Goal: Task Accomplishment & Management: Use online tool/utility

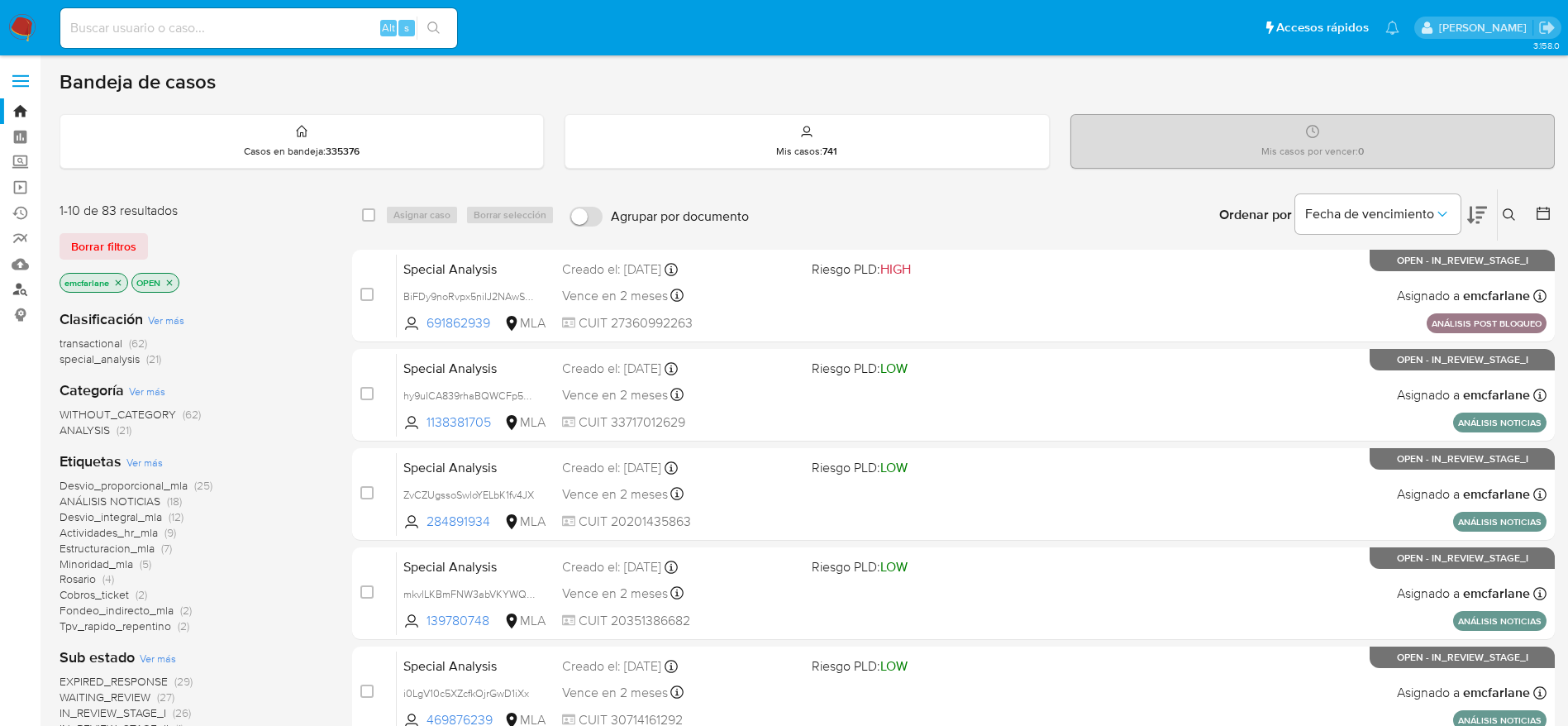
click at [19, 285] on link "Buscador de personas" at bounding box center [98, 289] width 197 height 26
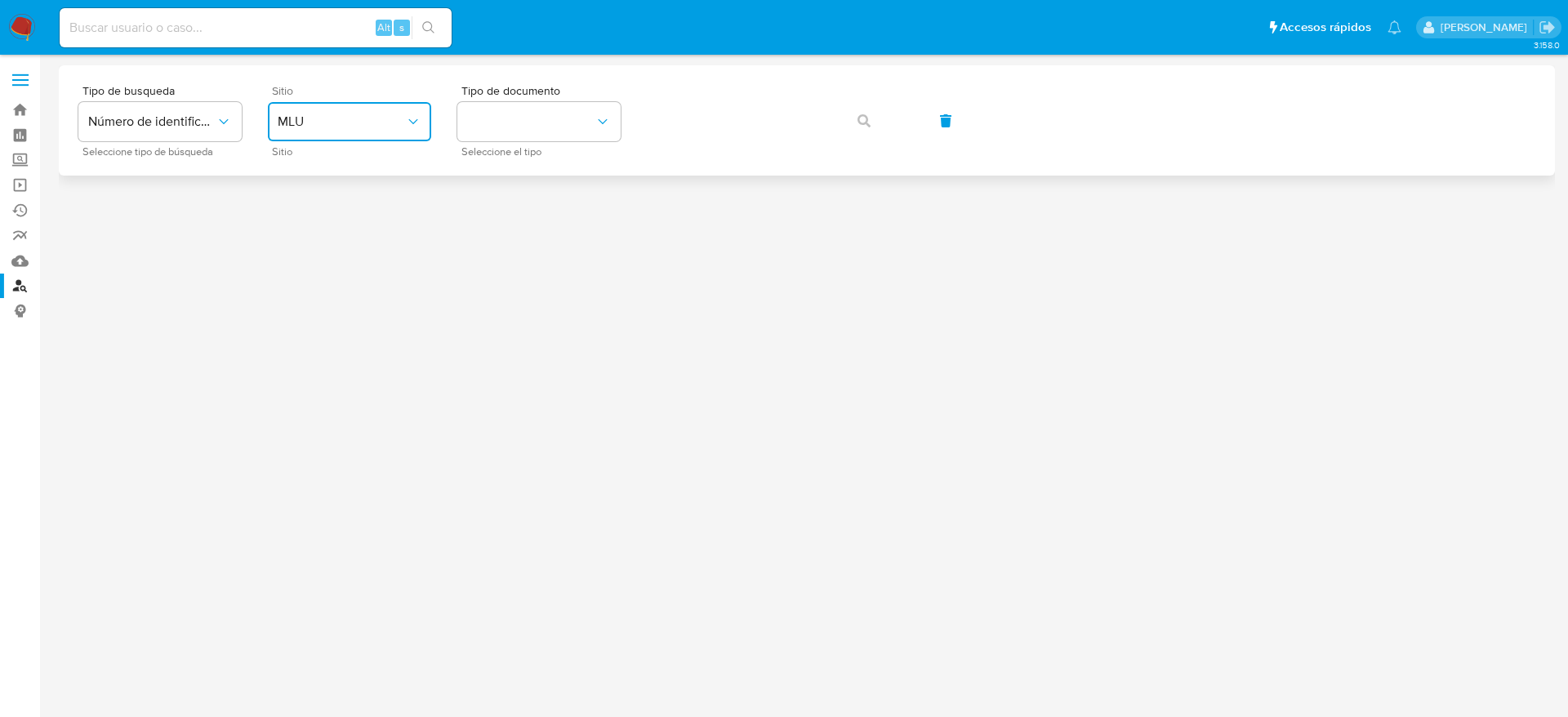
click at [365, 117] on span "MLU" at bounding box center [342, 121] width 128 height 16
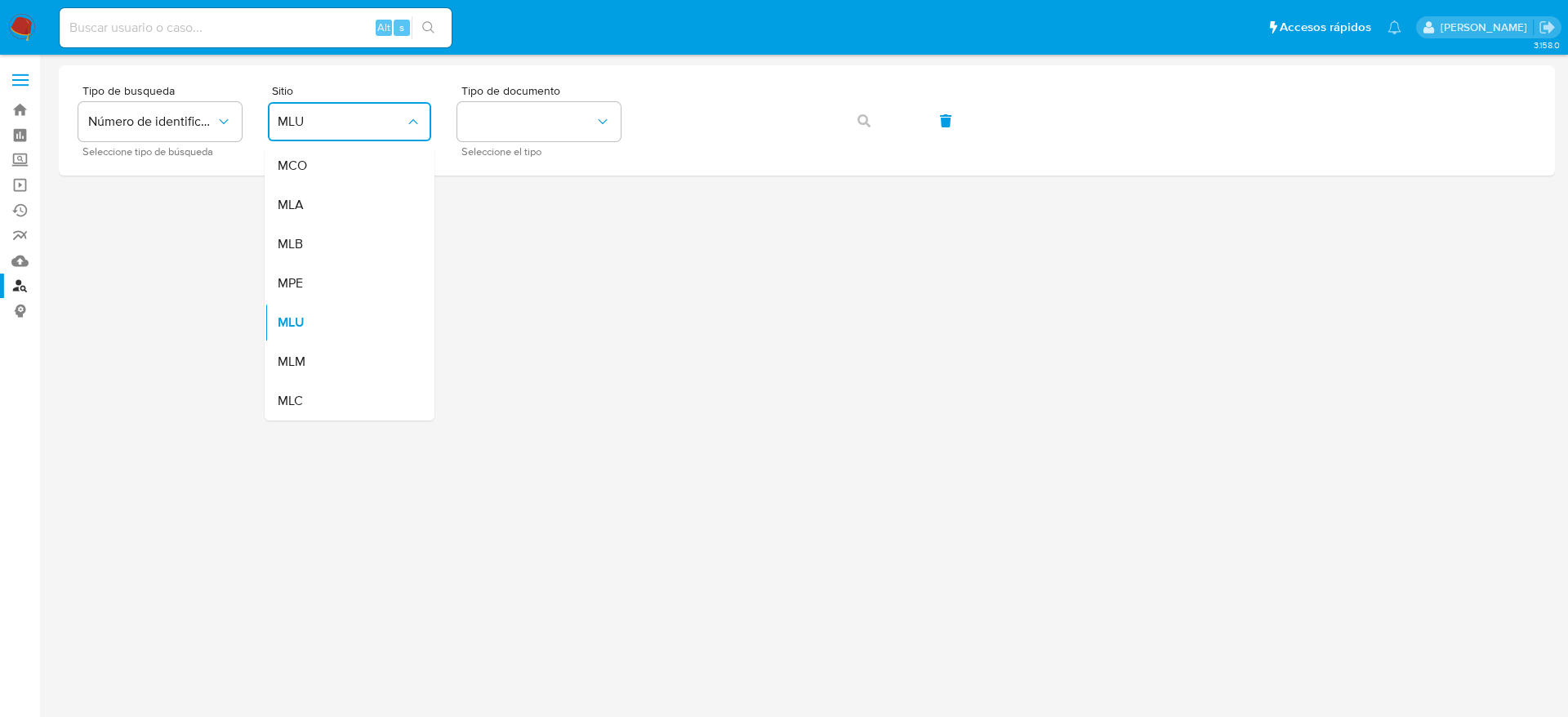
click at [341, 210] on div "MLA" at bounding box center [345, 205] width 134 height 39
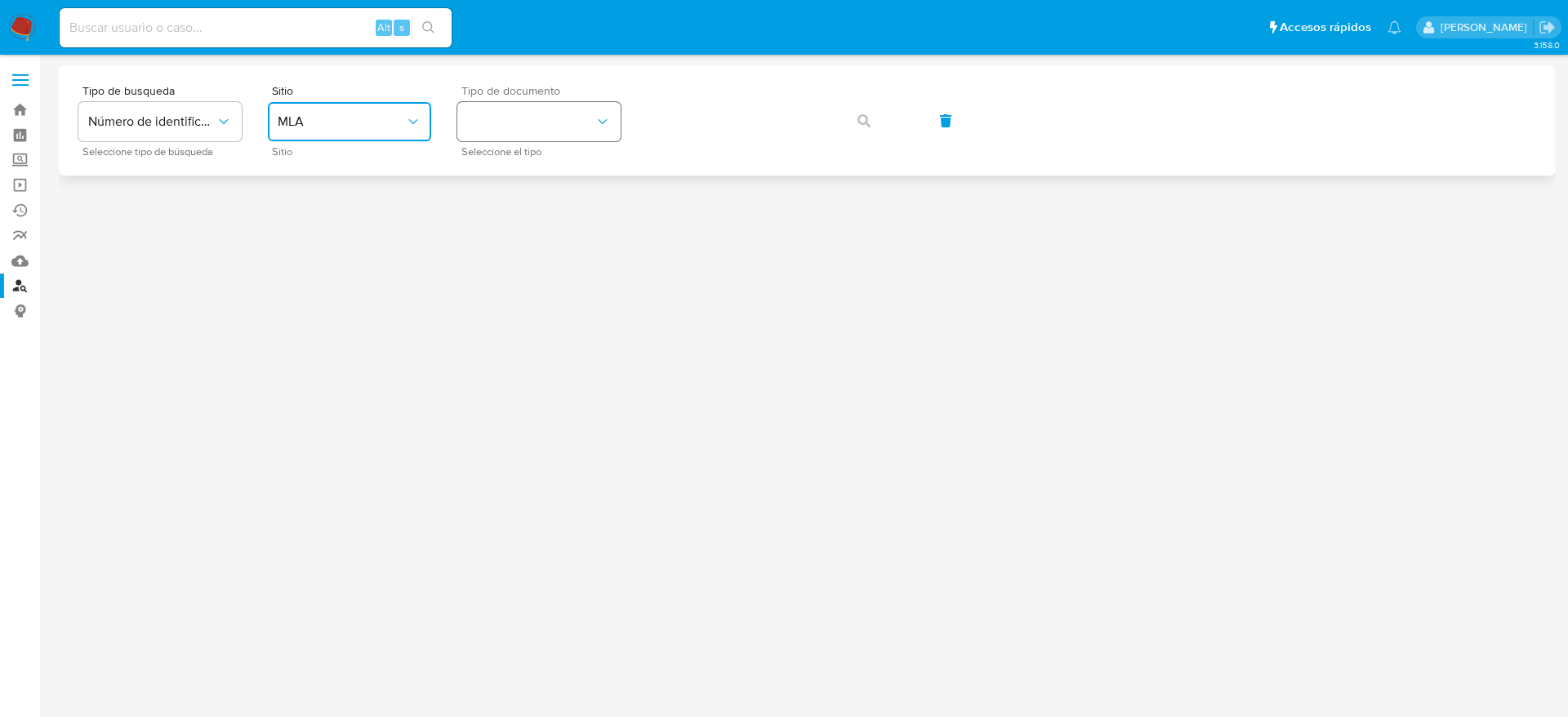
drag, startPoint x: 597, startPoint y: 114, endPoint x: 597, endPoint y: 129, distance: 15.0
click at [597, 116] on icon "identificationType" at bounding box center [602, 121] width 16 height 16
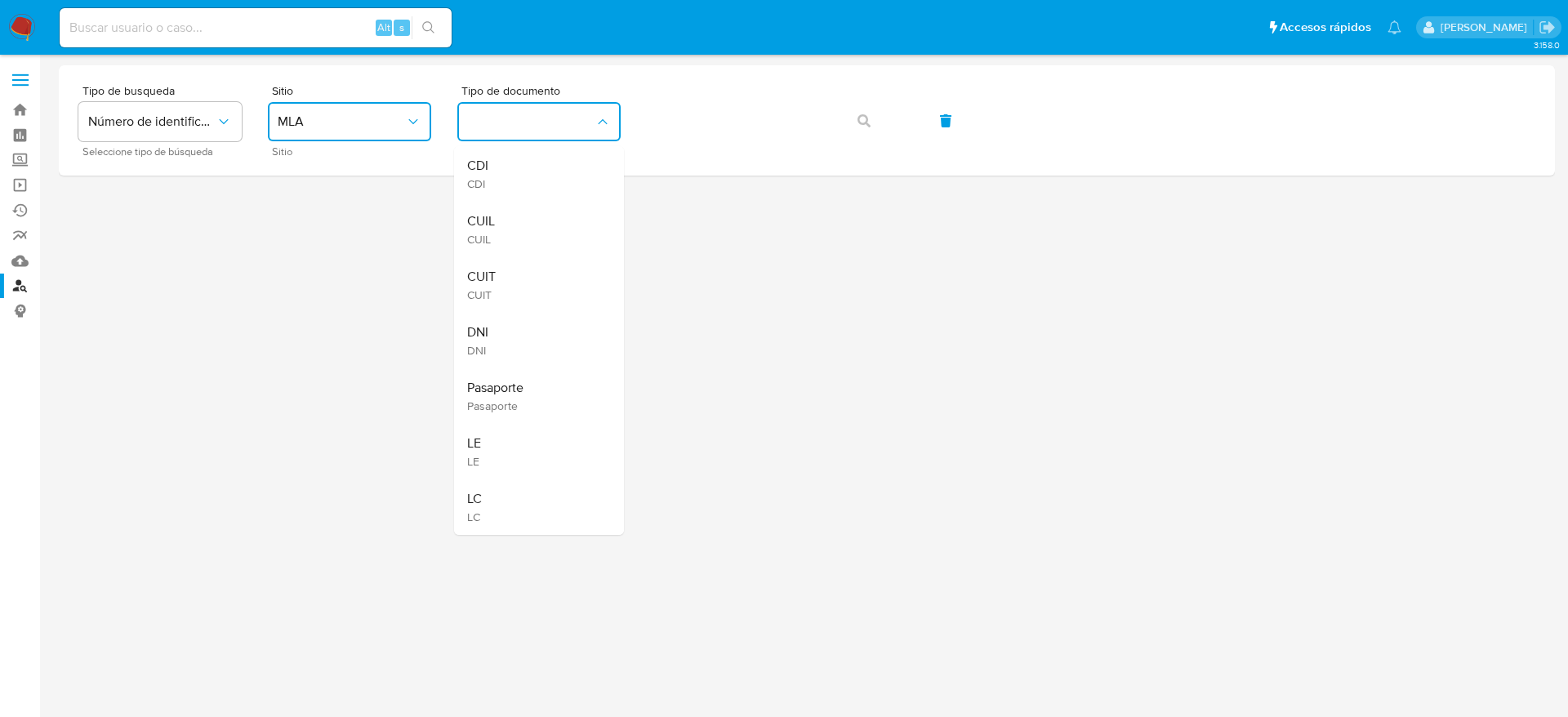
drag, startPoint x: 553, startPoint y: 276, endPoint x: 572, endPoint y: 261, distance: 24.2
click at [555, 275] on div "CUIT CUIT" at bounding box center [534, 285] width 134 height 55
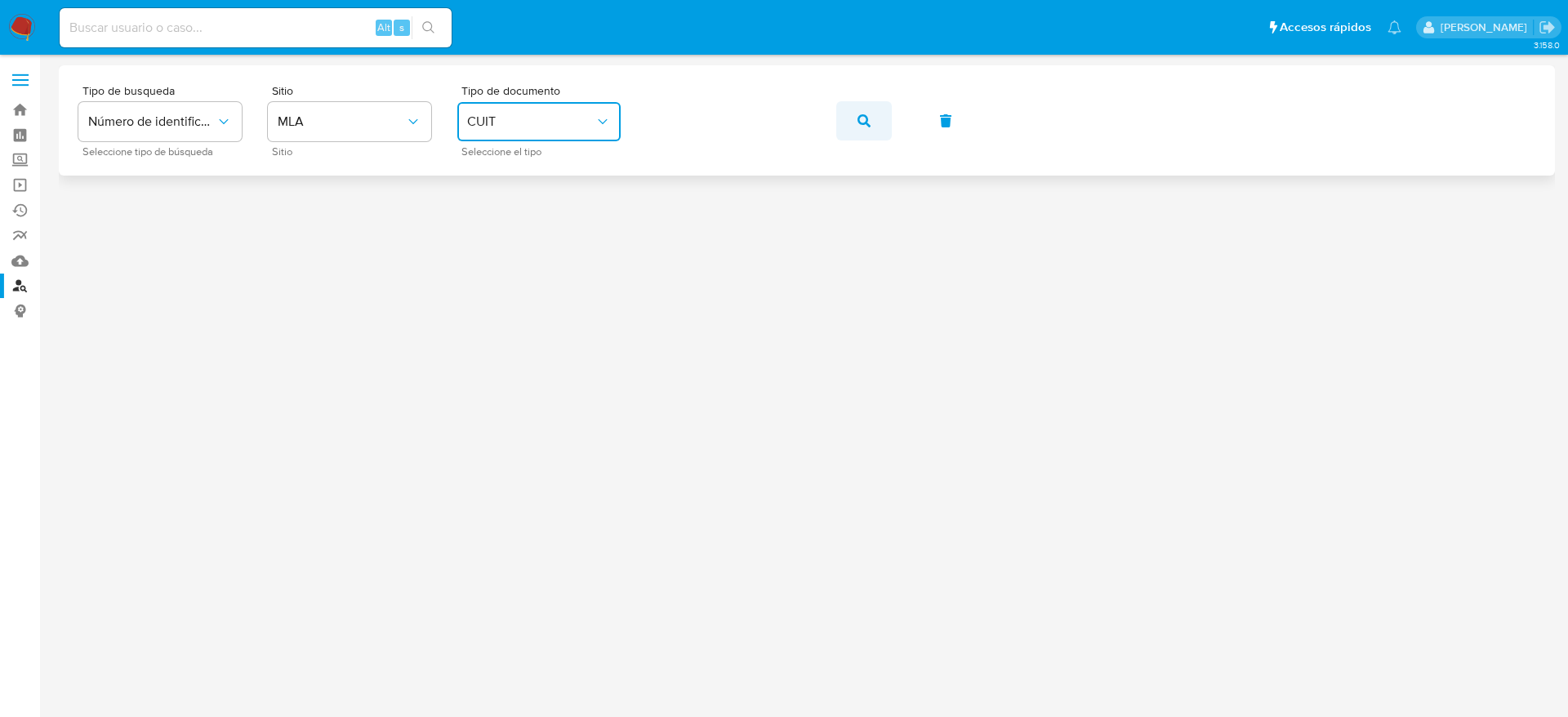
click at [865, 128] on span "button" at bounding box center [864, 121] width 13 height 36
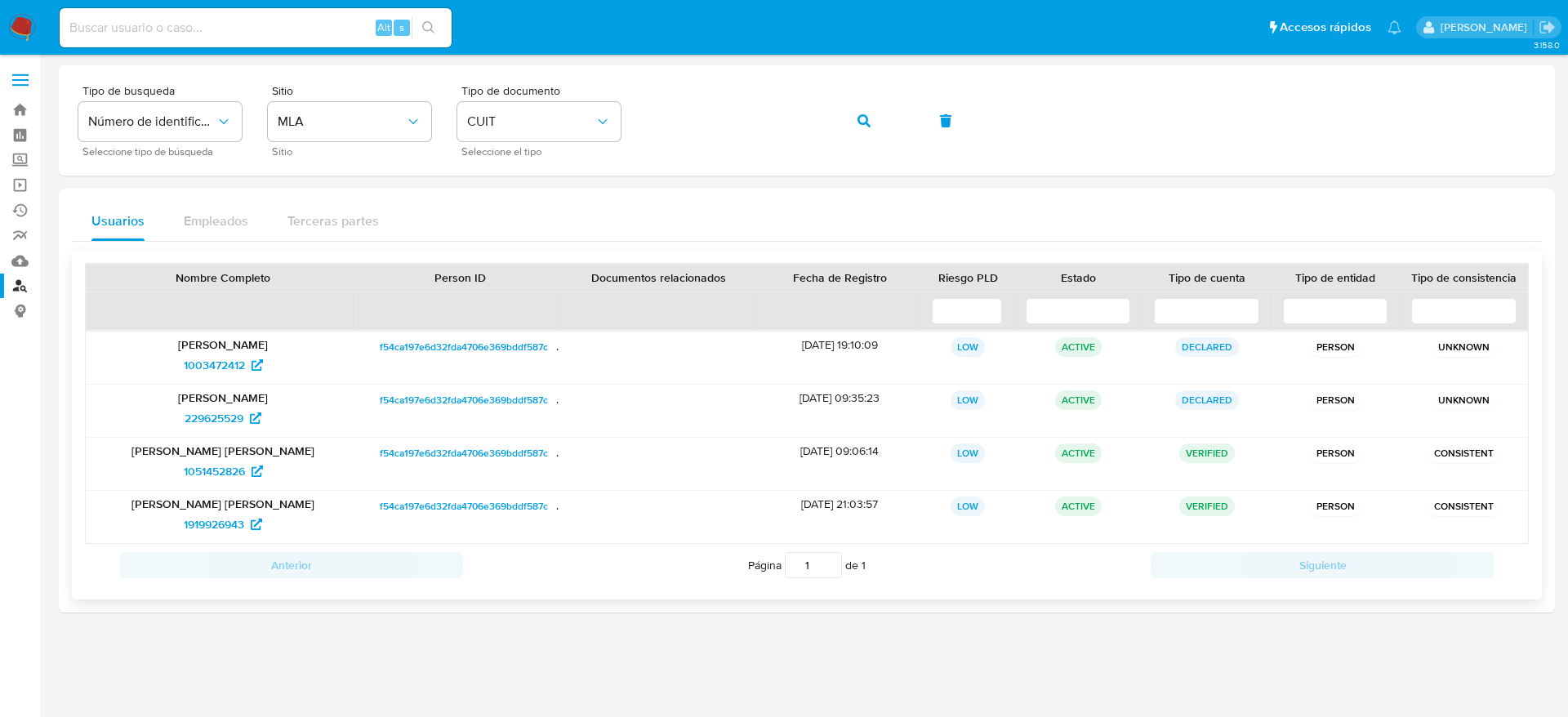
drag, startPoint x: 215, startPoint y: 481, endPoint x: 269, endPoint y: 488, distance: 54.5
click at [269, 488] on div "Monica Crietina Maria Rimolo 1051452826" at bounding box center [223, 464] width 274 height 53
drag, startPoint x: 171, startPoint y: 529, endPoint x: 246, endPoint y: 537, distance: 75.4
click at [246, 537] on div "1919926943" at bounding box center [223, 524] width 252 height 26
click at [577, 122] on div "Tipo de busqueda Número de identificación Seleccione tipo de búsqueda Sitio MLA…" at bounding box center [806, 120] width 1457 height 71
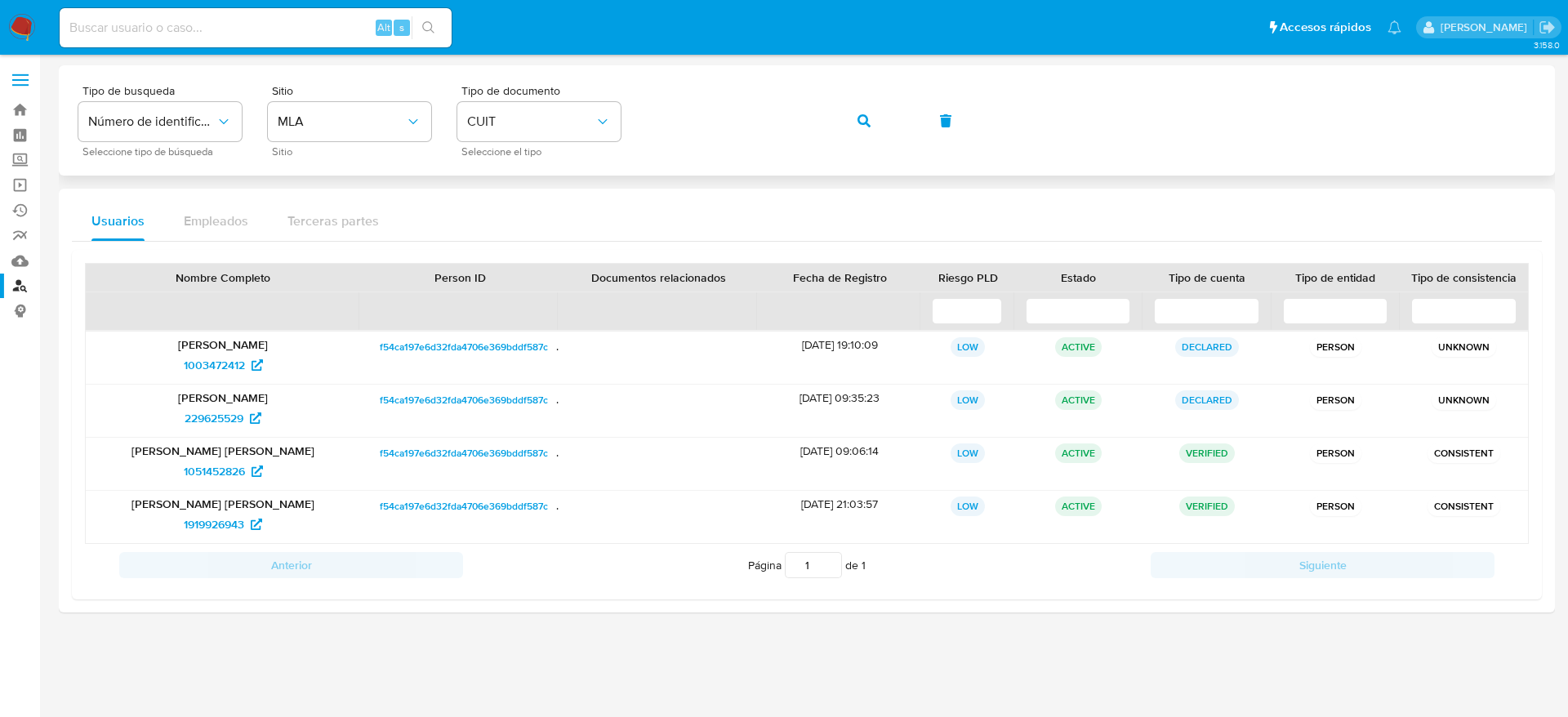
click at [853, 131] on button "button" at bounding box center [863, 121] width 55 height 39
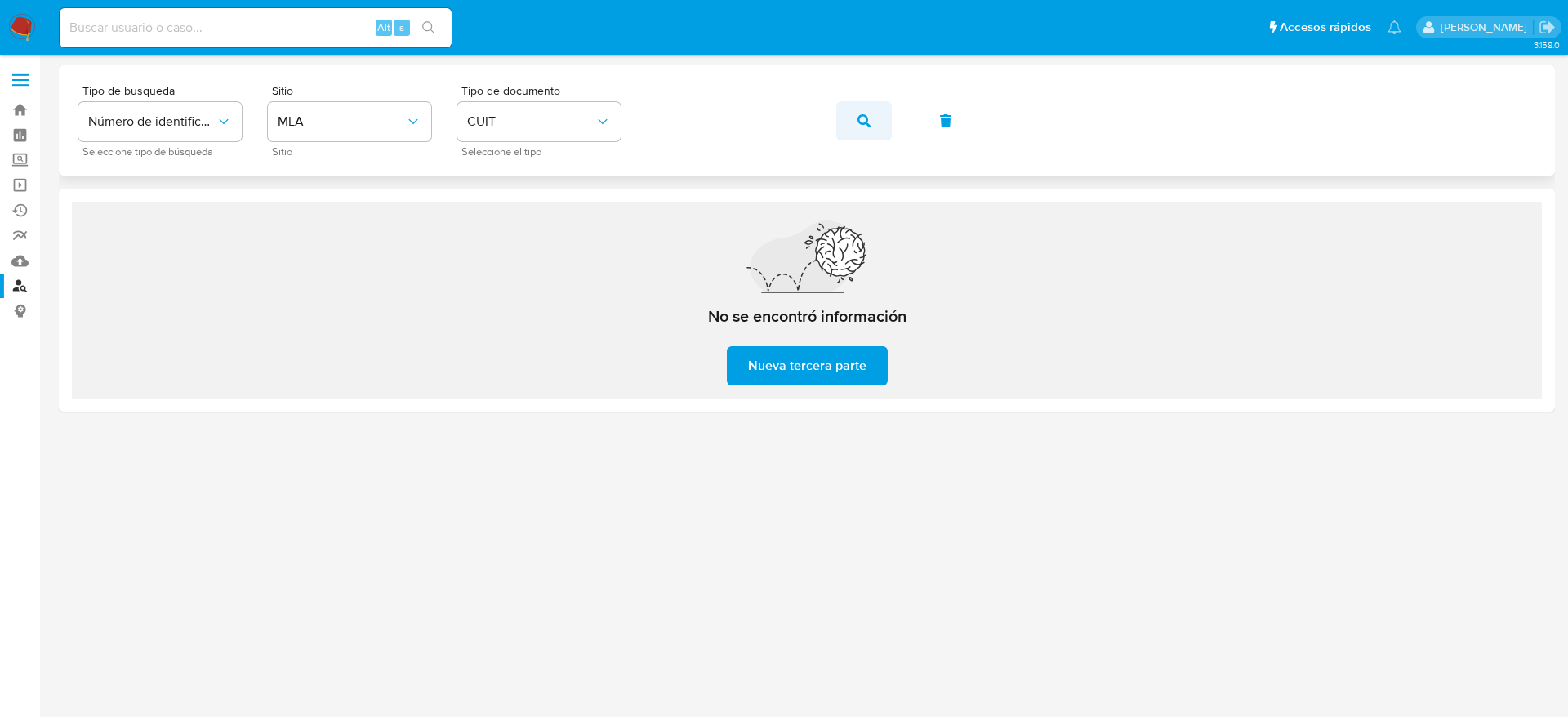
click at [869, 132] on span "button" at bounding box center [864, 121] width 13 height 36
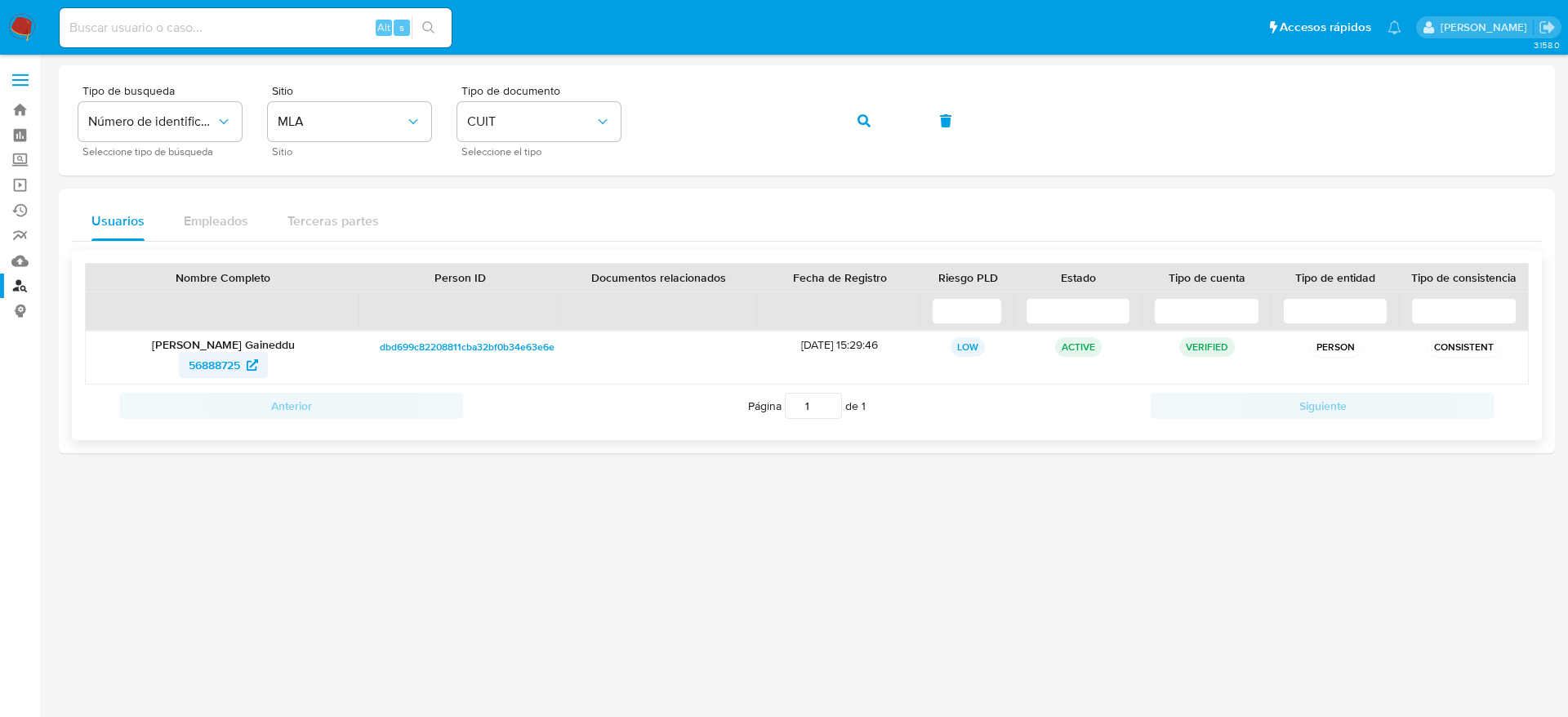
drag, startPoint x: 174, startPoint y: 374, endPoint x: 243, endPoint y: 358, distance: 70.8
click at [243, 358] on div "56888725" at bounding box center [223, 366] width 252 height 26
click at [148, 21] on input at bounding box center [255, 27] width 392 height 22
paste input "1051452826"
type input "1051452826"
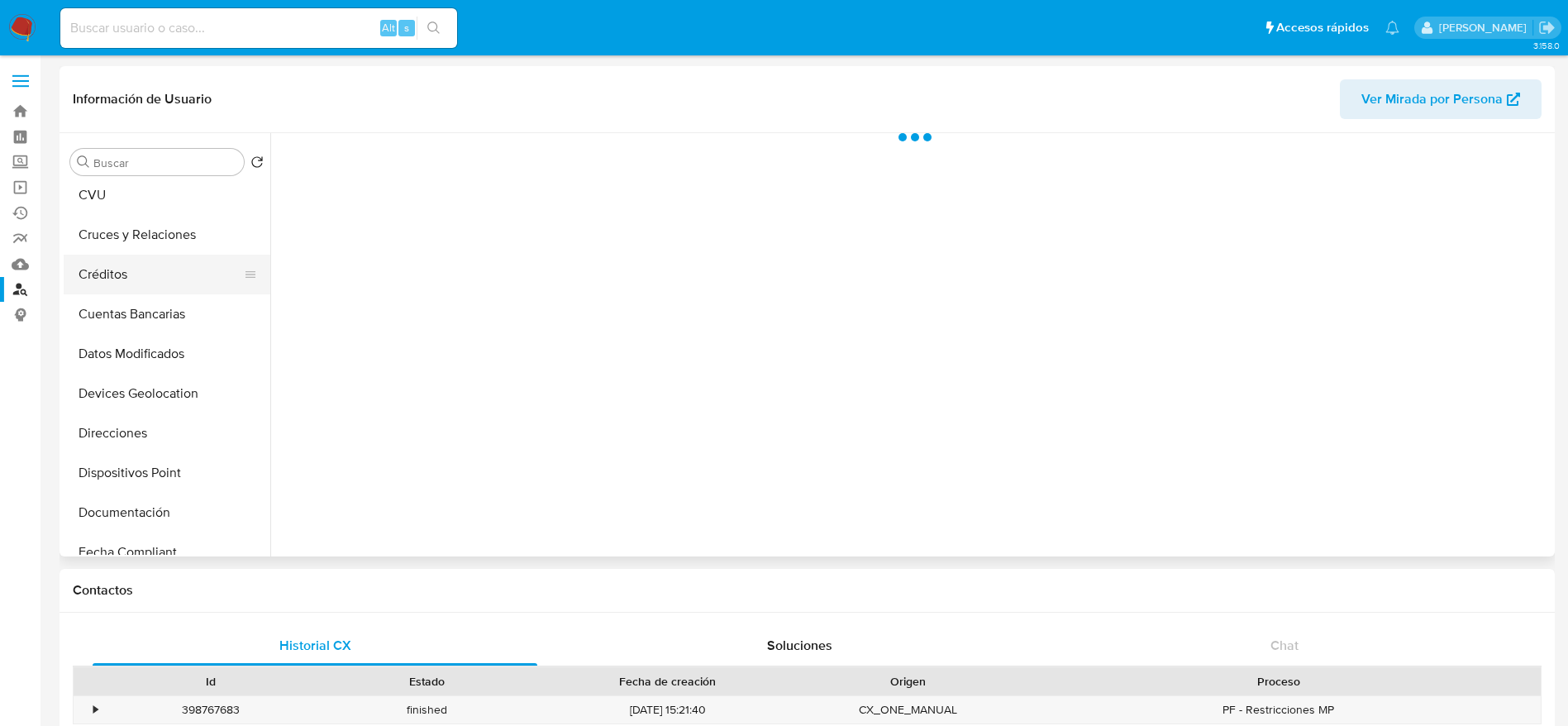
scroll to position [124, 0]
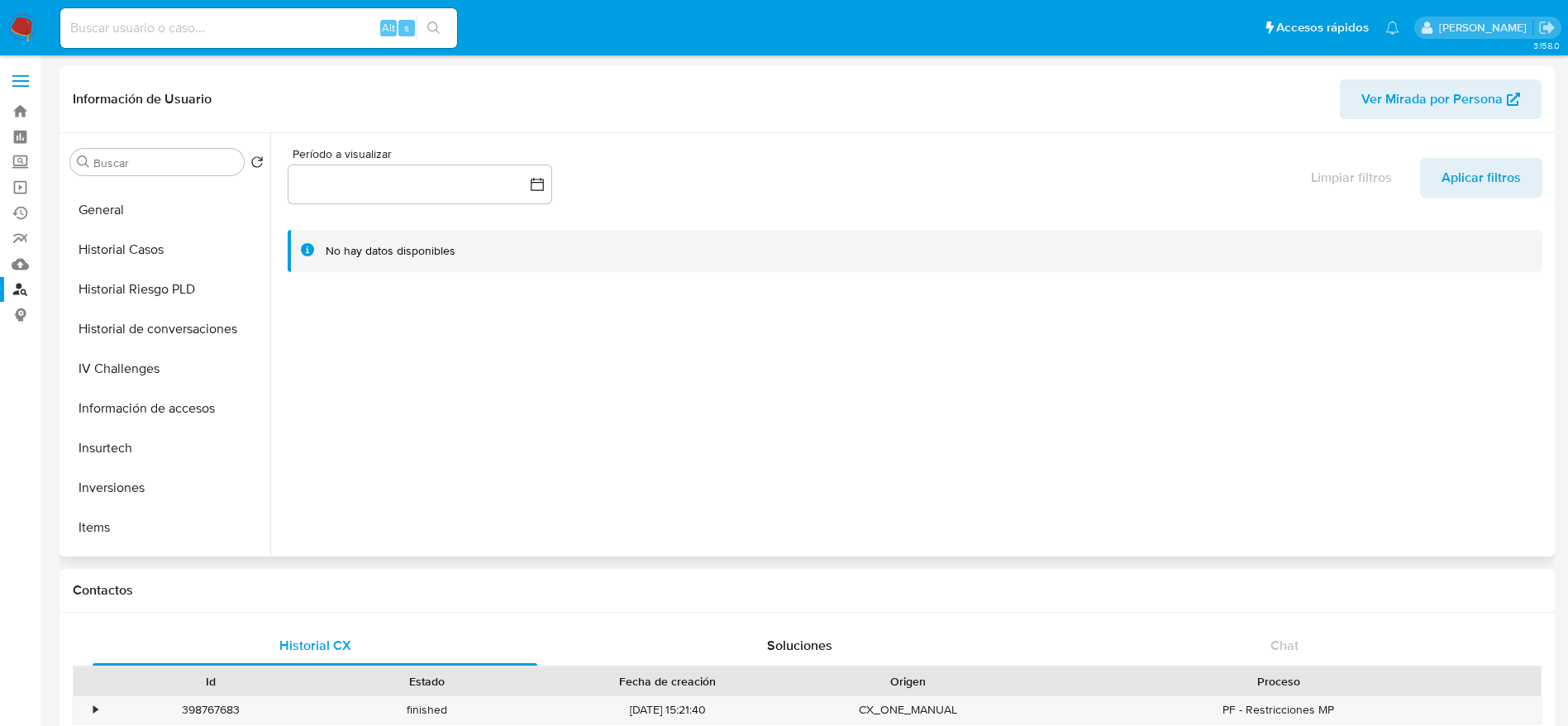
select select "10"
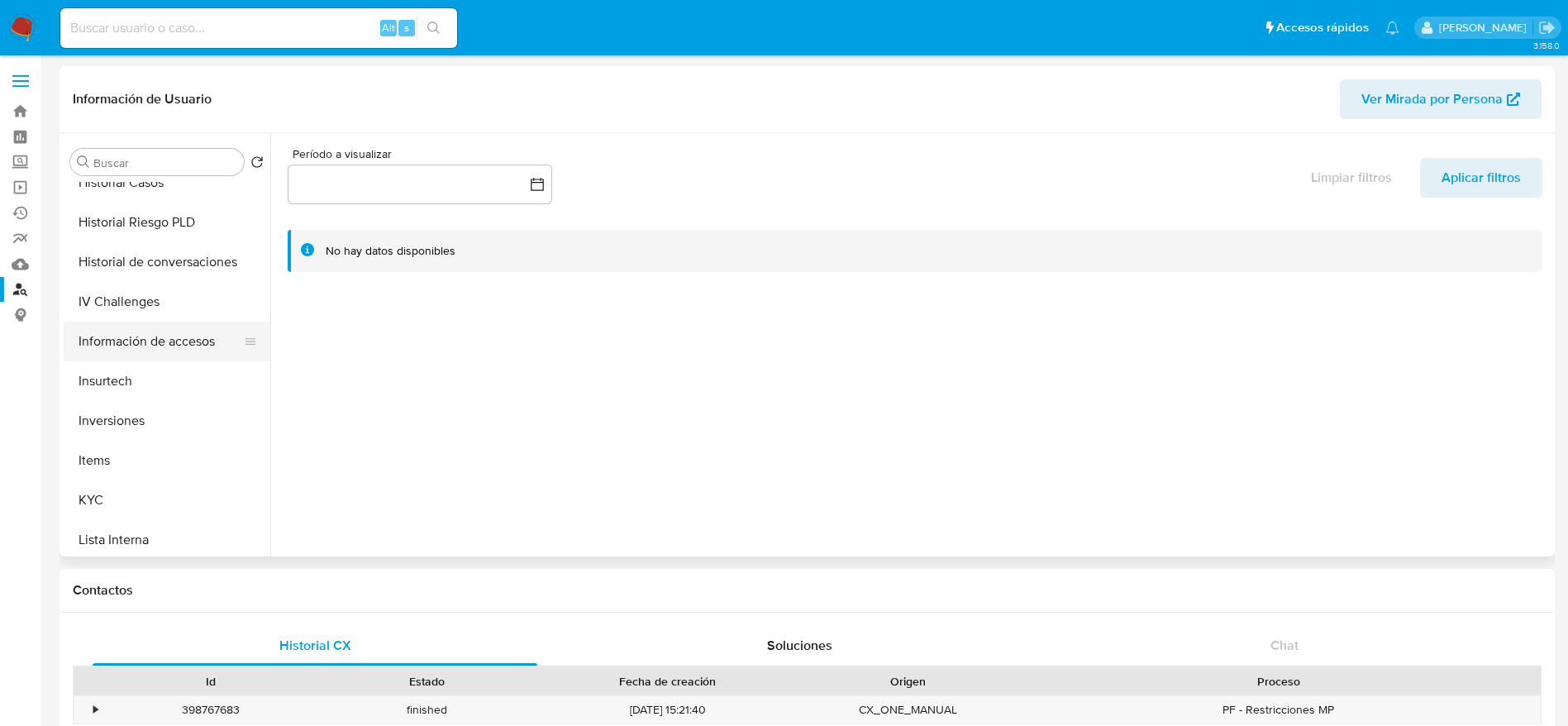
scroll to position [497, 0]
click at [146, 240] on button "Historial Casos" at bounding box center [160, 222] width 193 height 40
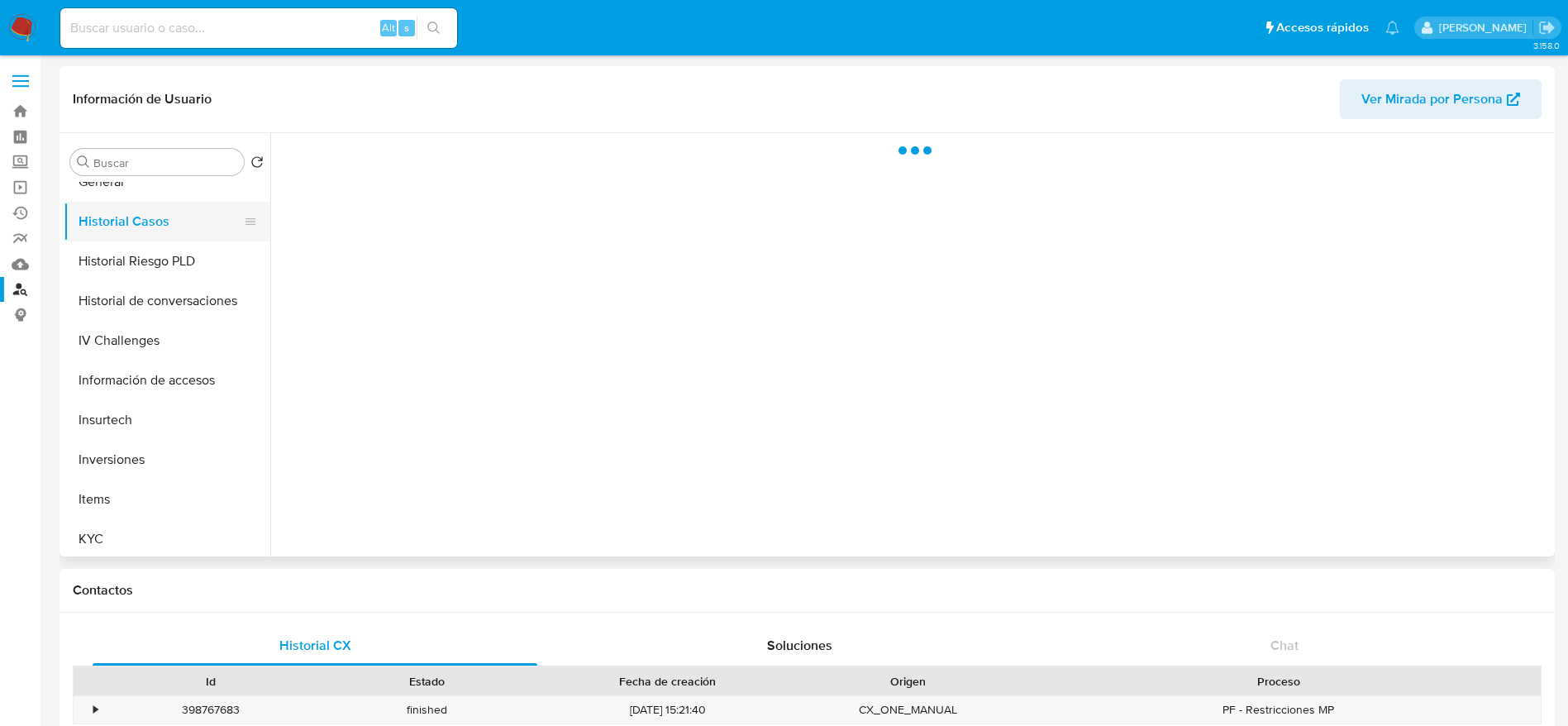
click at [146, 232] on button "Historial Casos" at bounding box center [160, 222] width 193 height 40
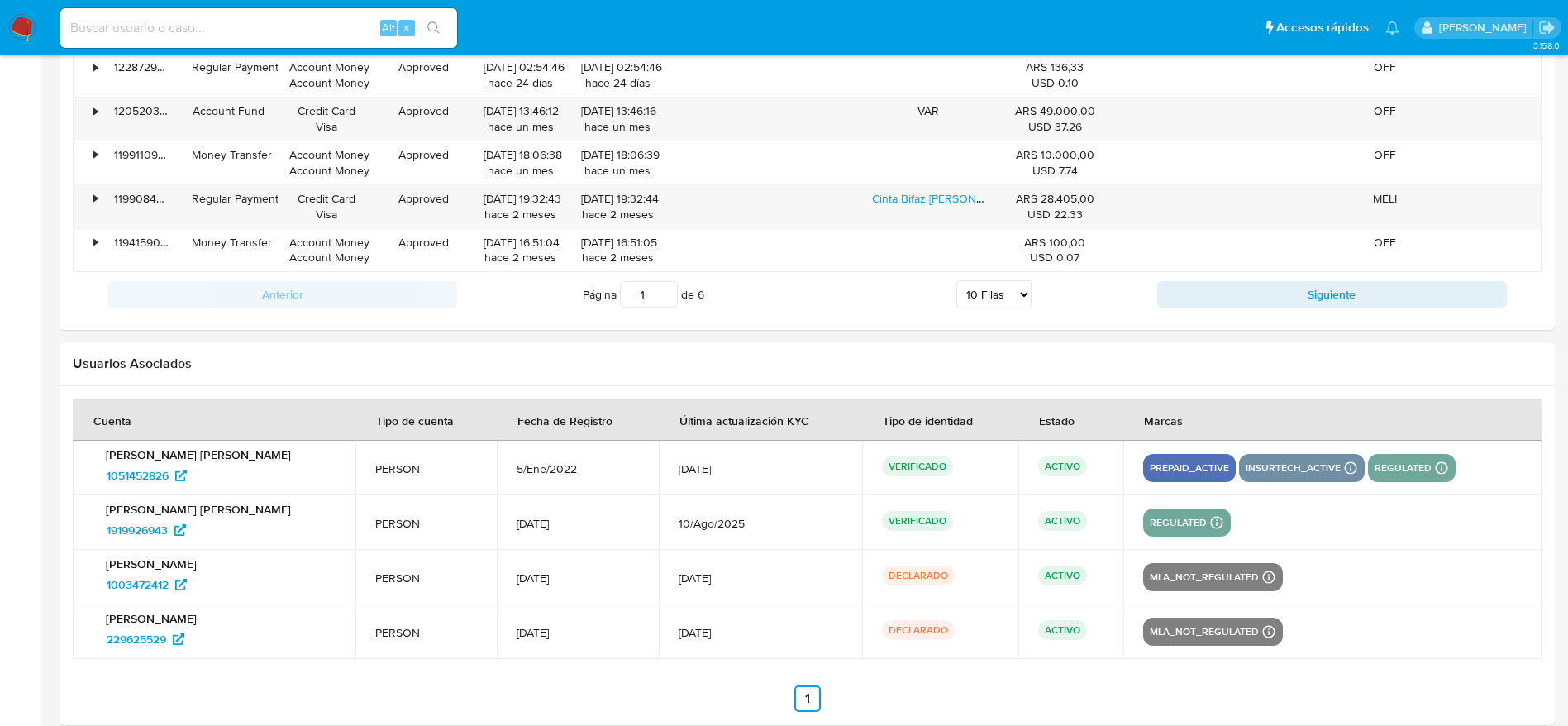
scroll to position [1872, 0]
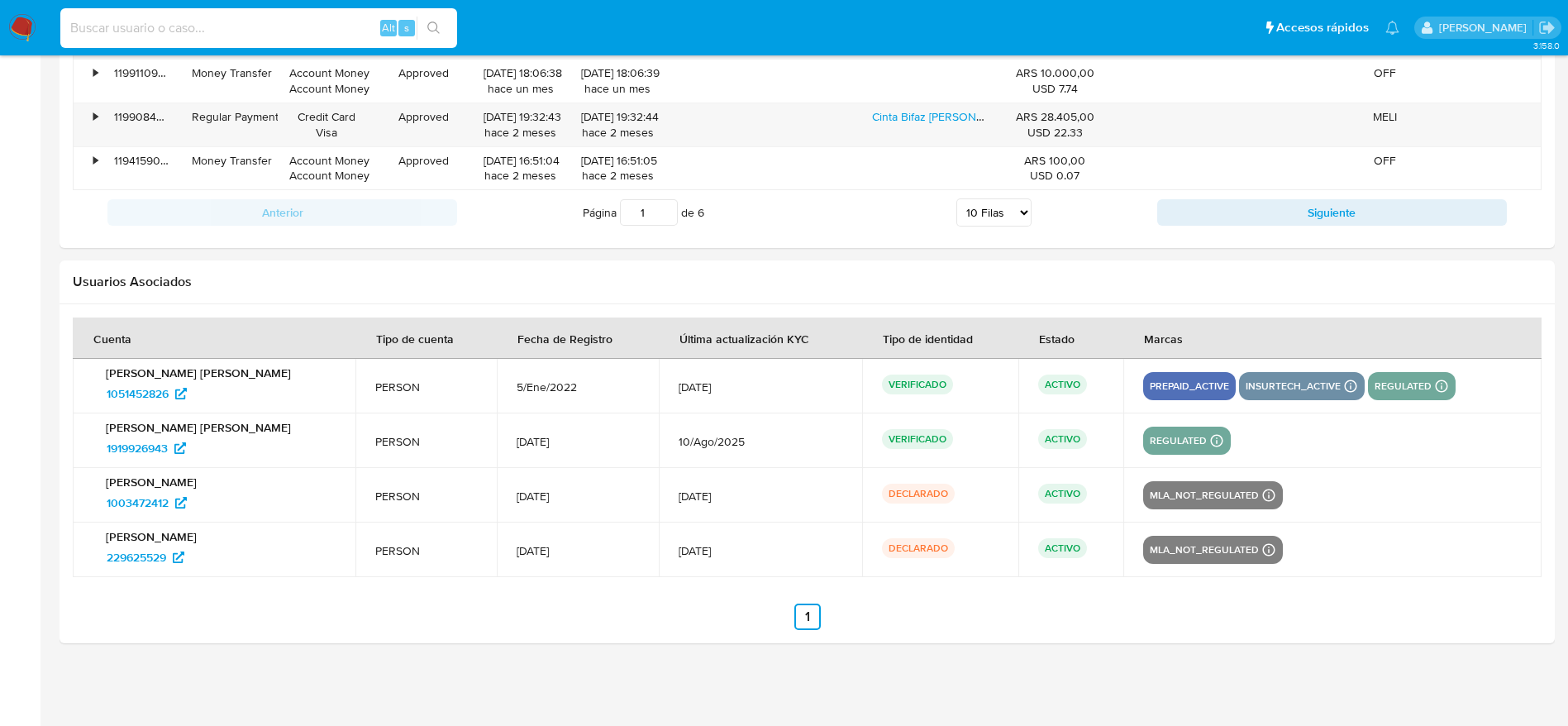
click at [103, 27] on input at bounding box center [258, 28] width 397 height 22
paste input "56888725"
type input "56888725"
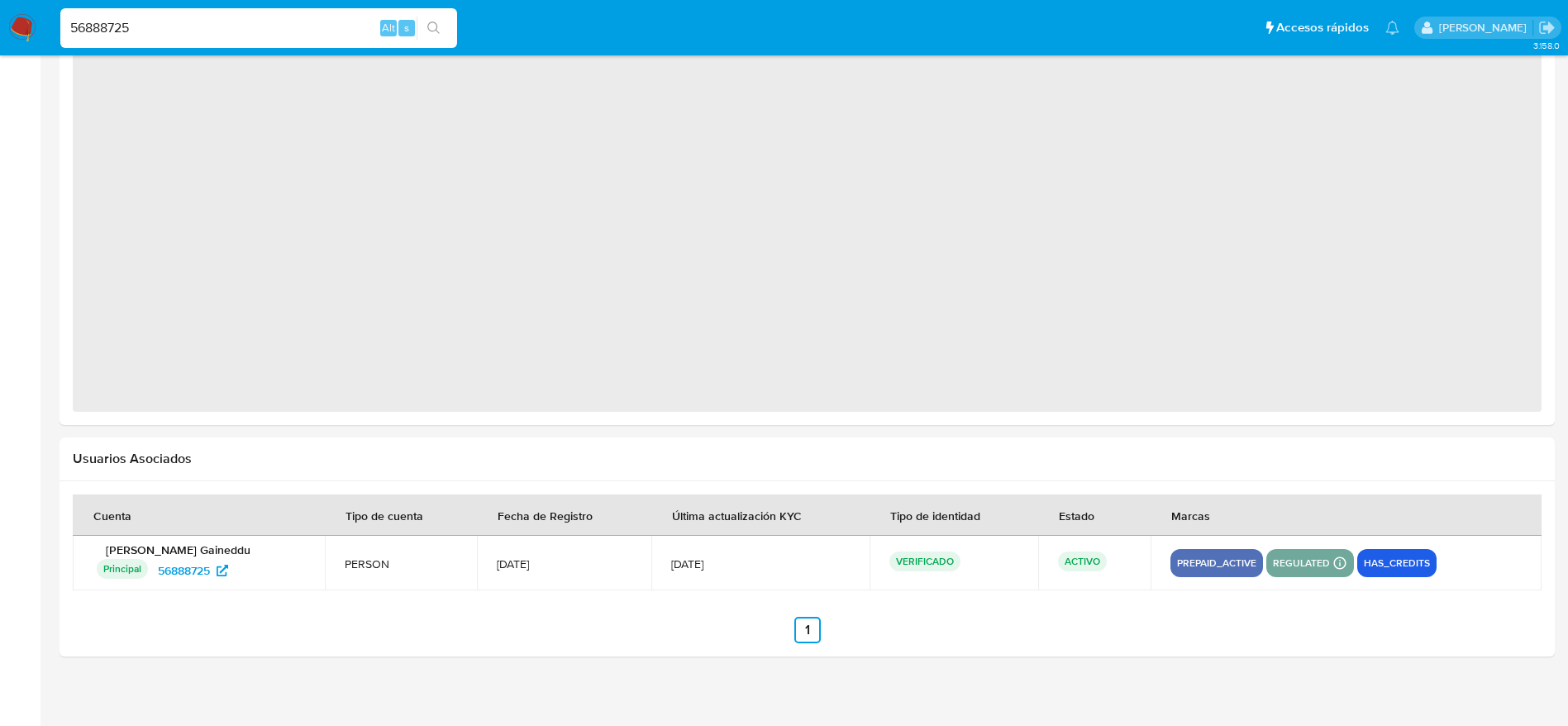
scroll to position [1154, 0]
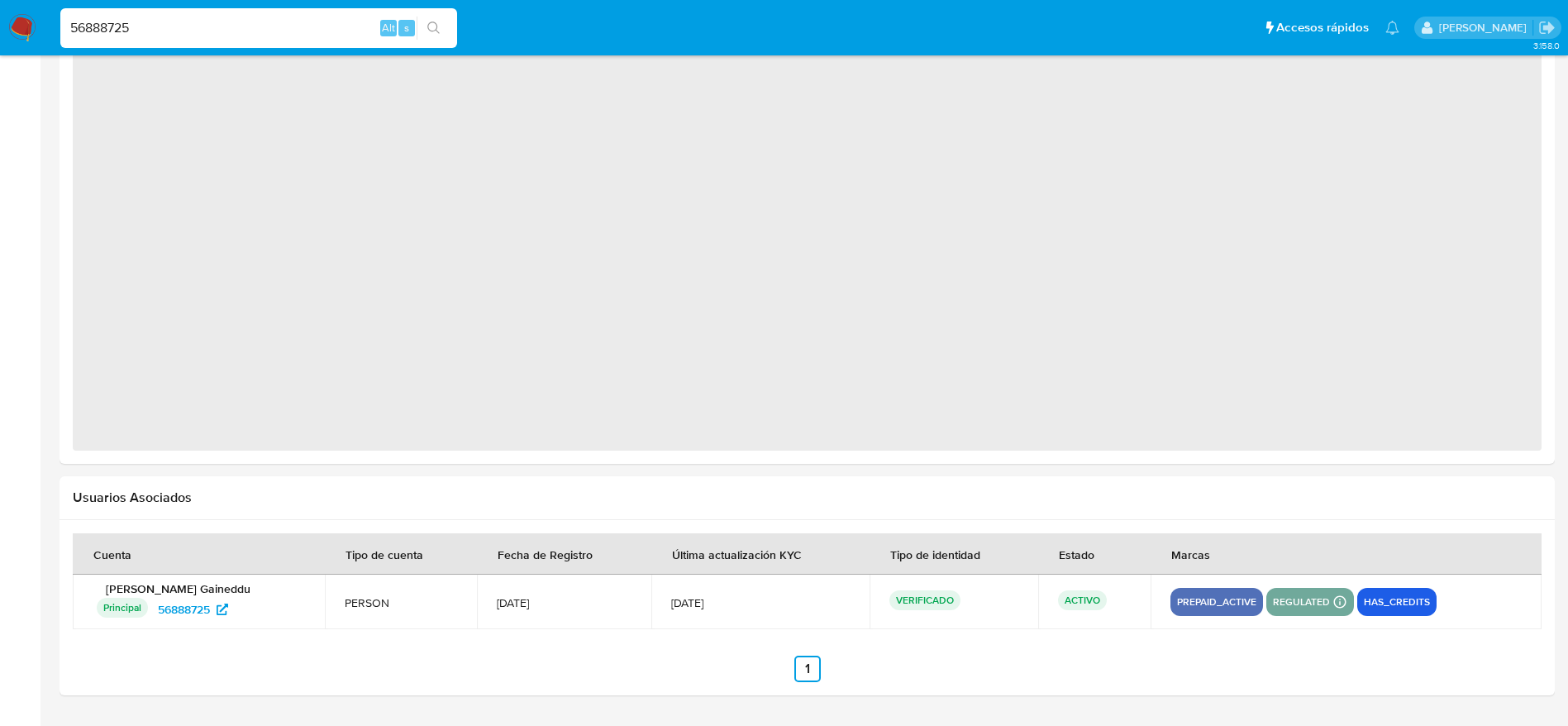
select select "10"
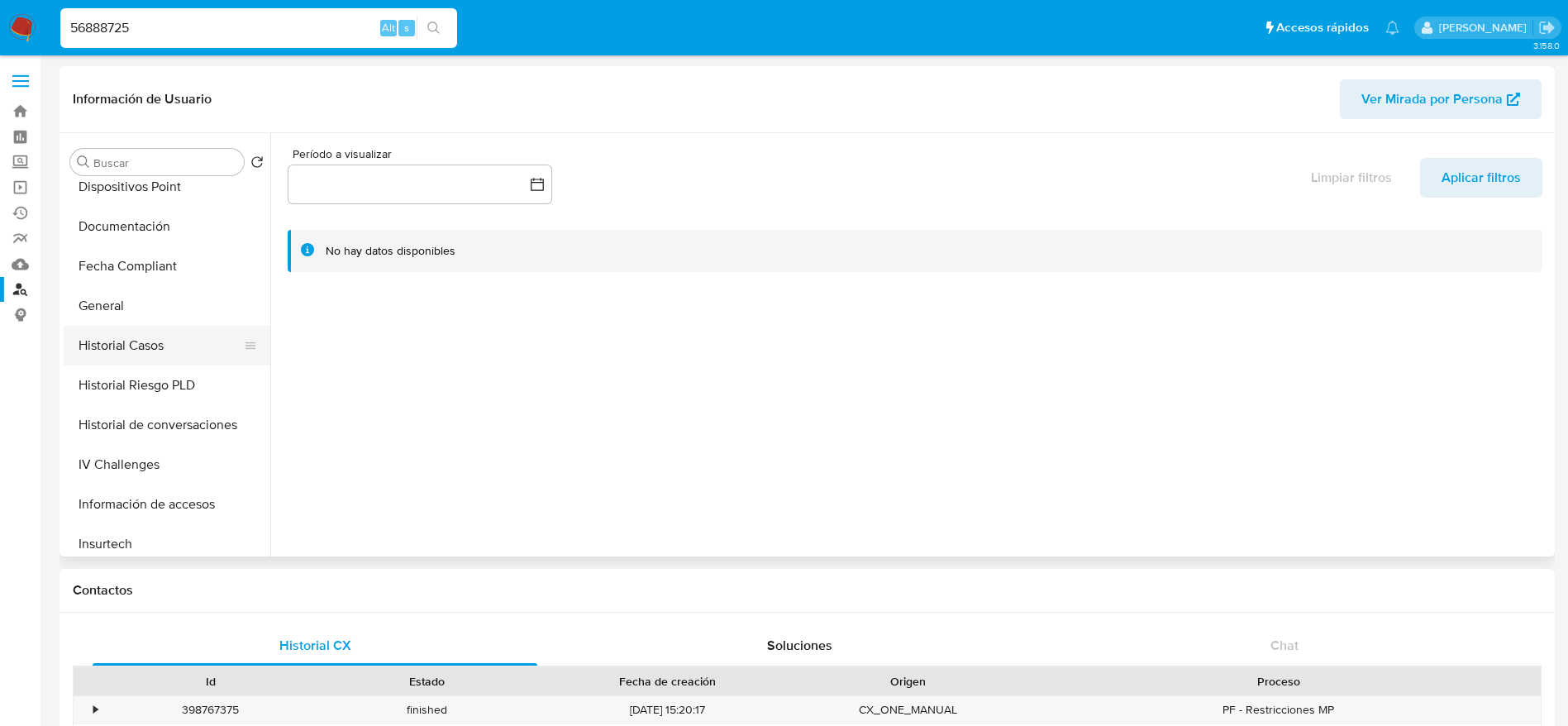
scroll to position [744, 0]
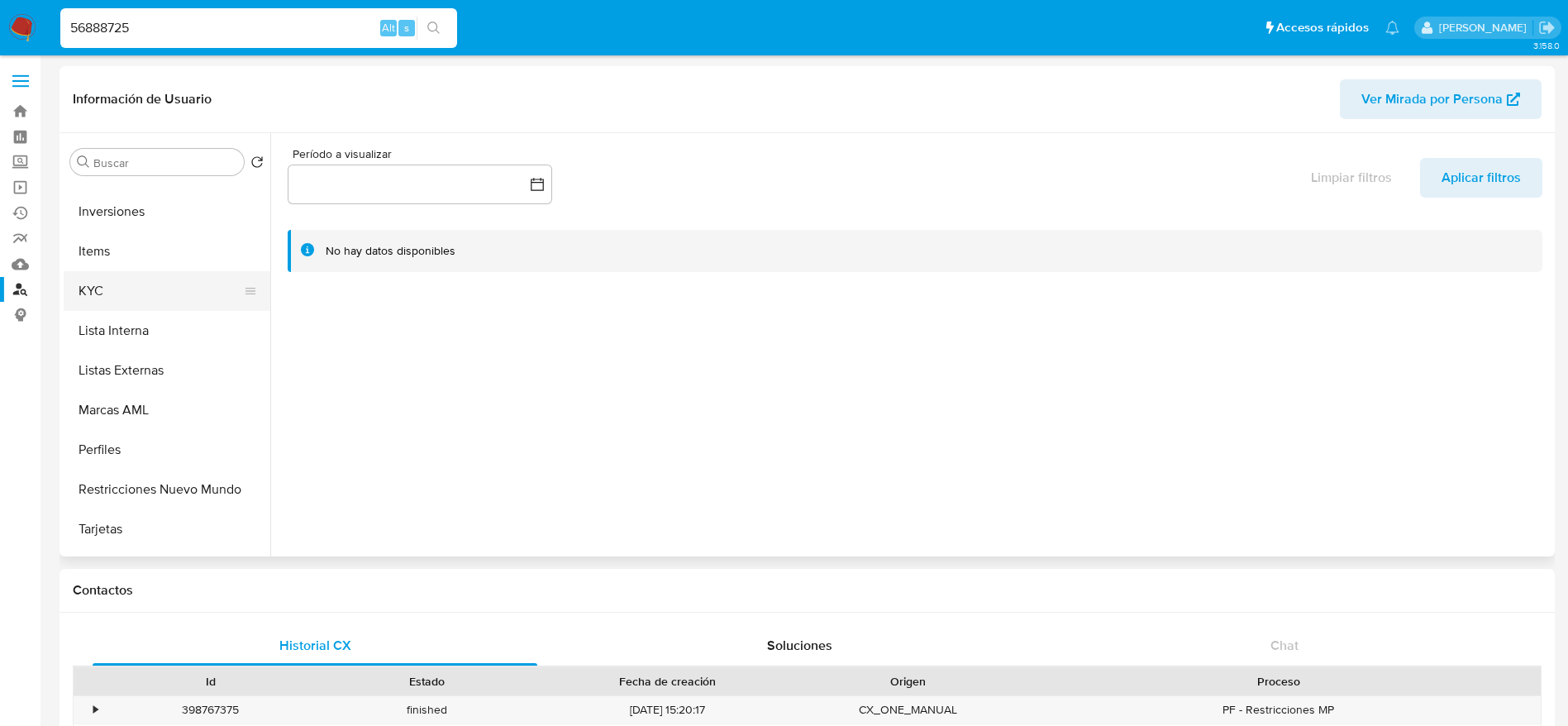
drag, startPoint x: 111, startPoint y: 296, endPoint x: 121, endPoint y: 297, distance: 10.0
click at [111, 297] on button "KYC" at bounding box center [160, 291] width 193 height 40
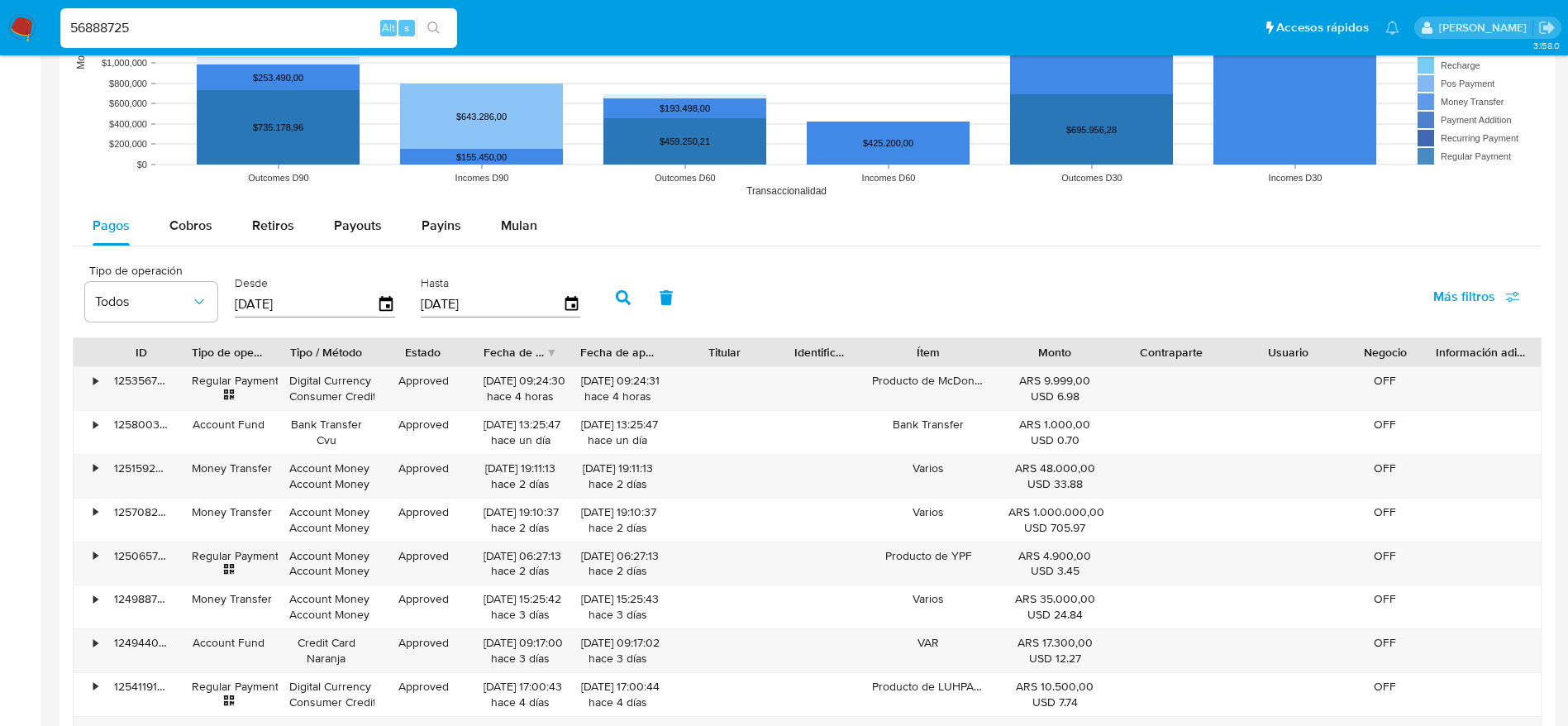
scroll to position [1737, 0]
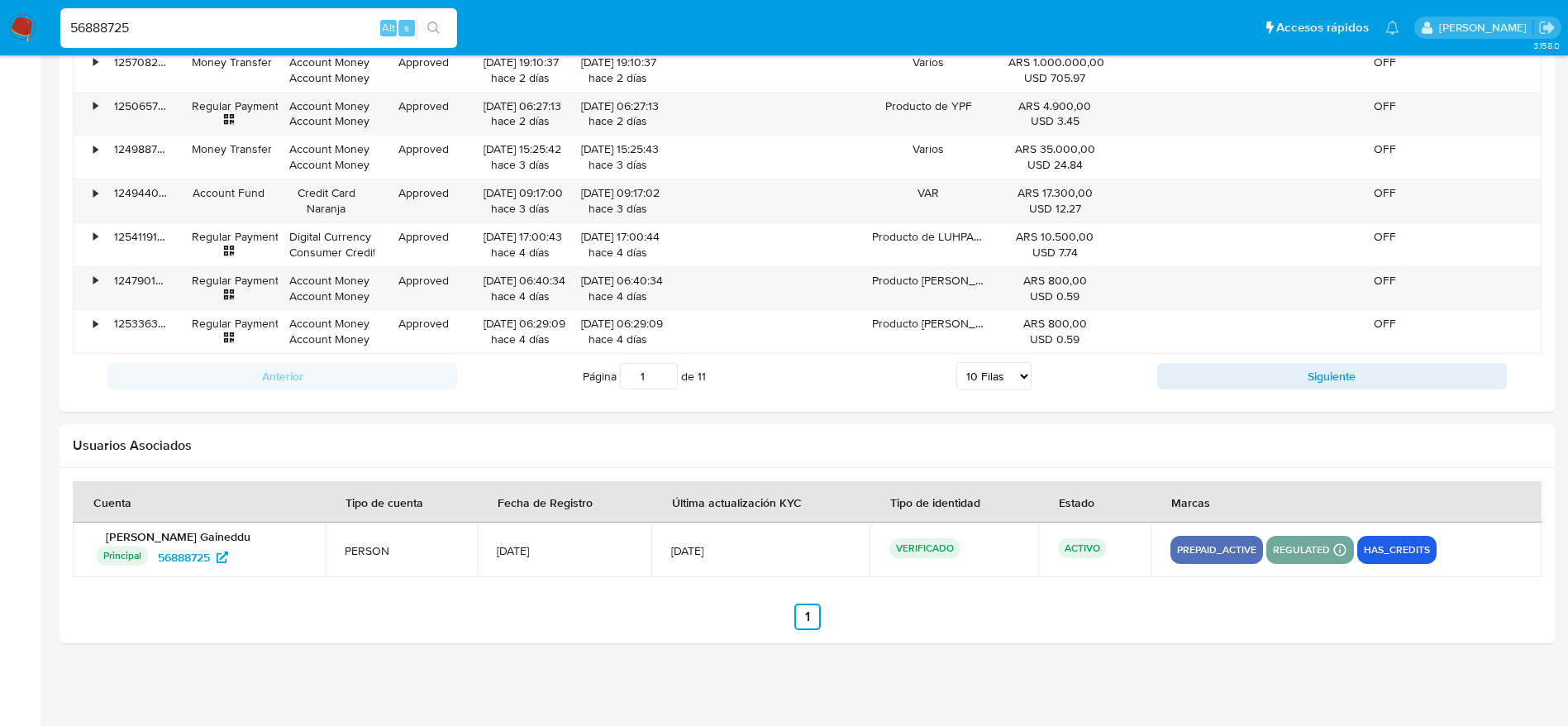
click at [208, 12] on div "56888725 Alt s" at bounding box center [258, 29] width 397 height 40
click at [195, 29] on input "56888725" at bounding box center [258, 28] width 397 height 22
paste input "1051452826"
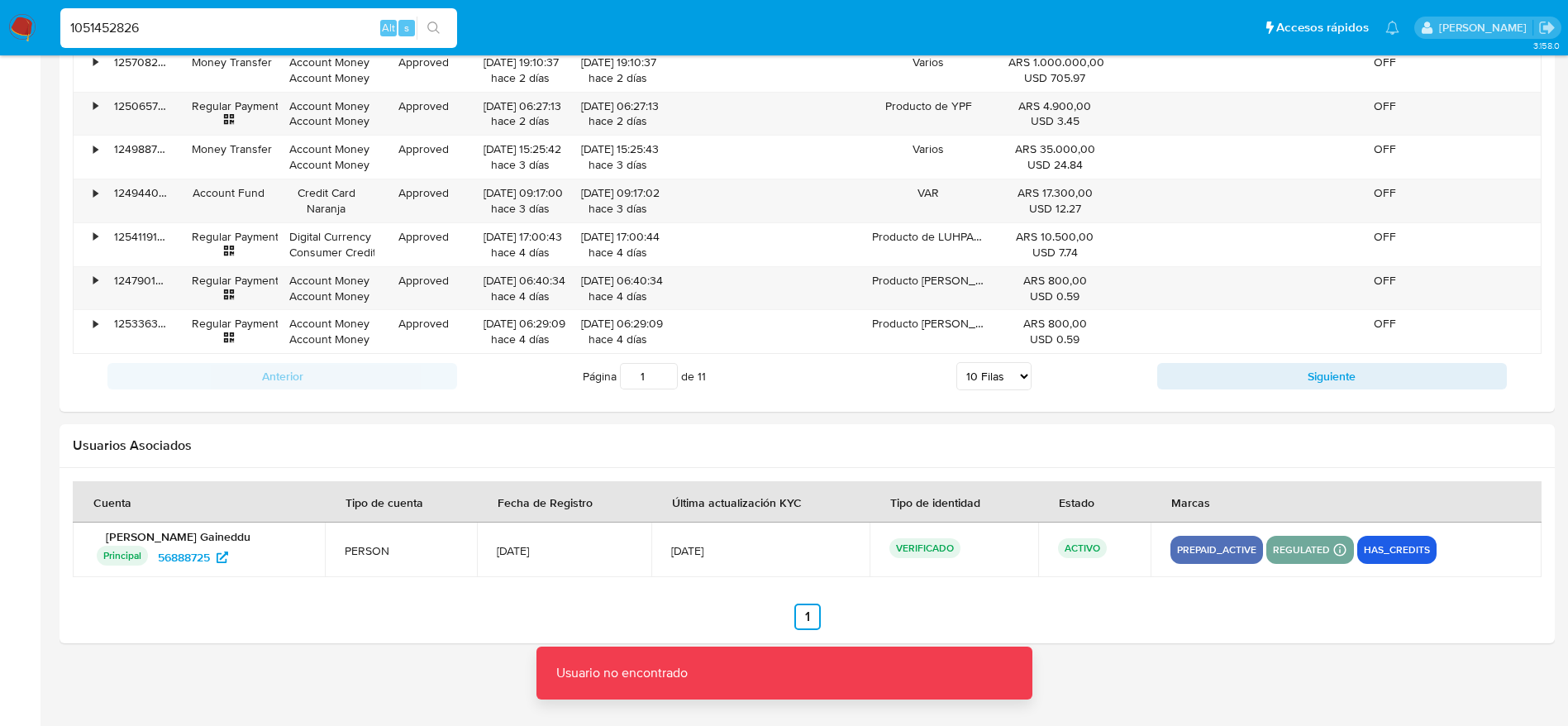
click at [193, 29] on input "1051452826" at bounding box center [258, 28] width 397 height 22
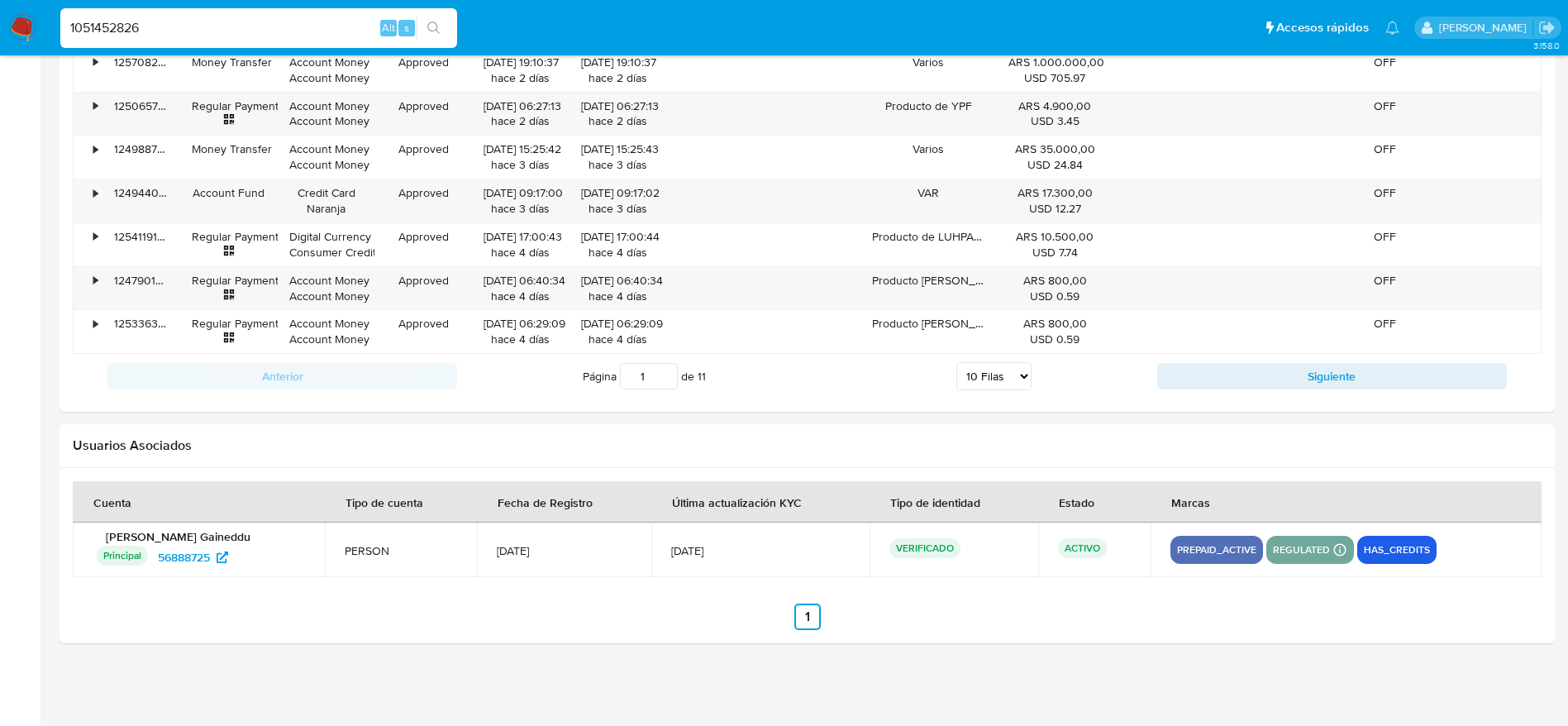
type input "1051452826"
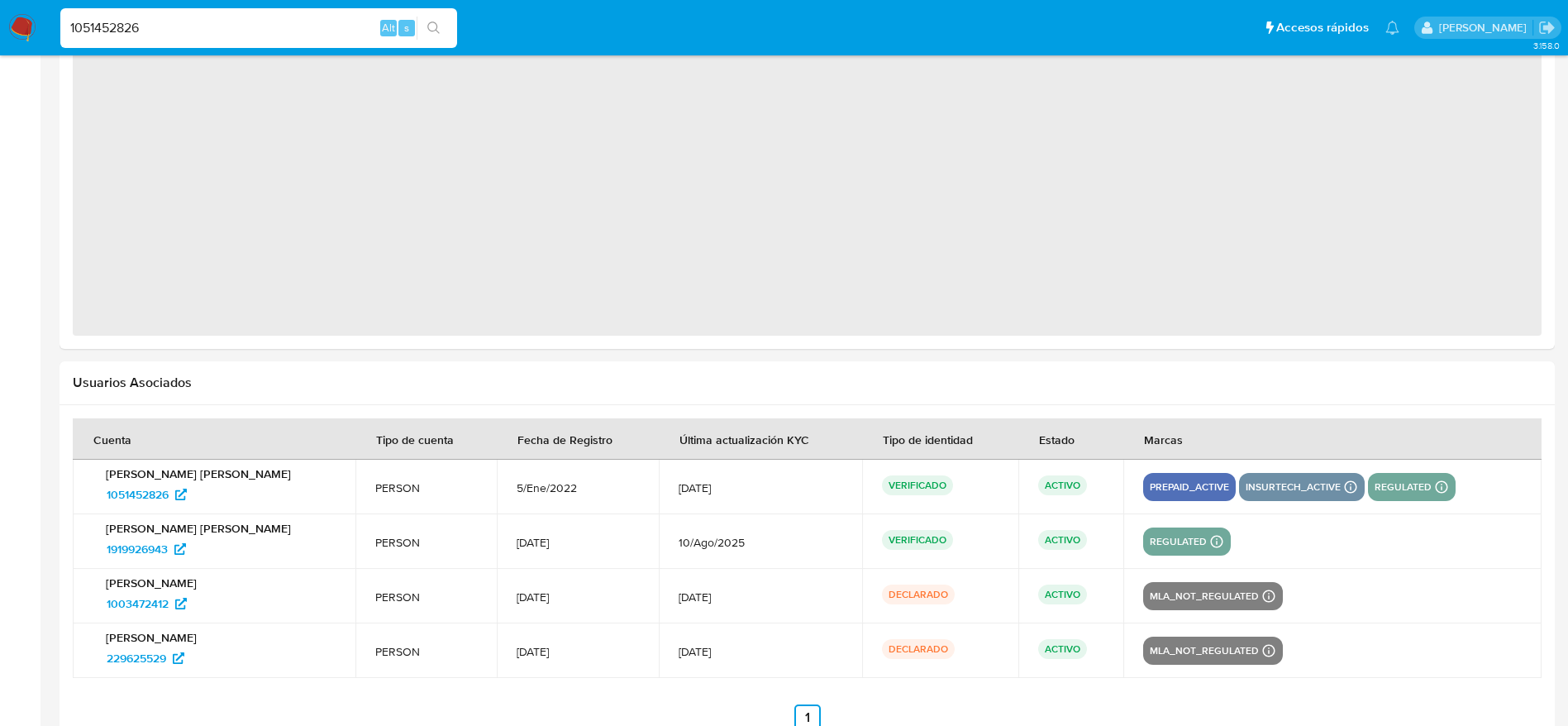
scroll to position [1342, 0]
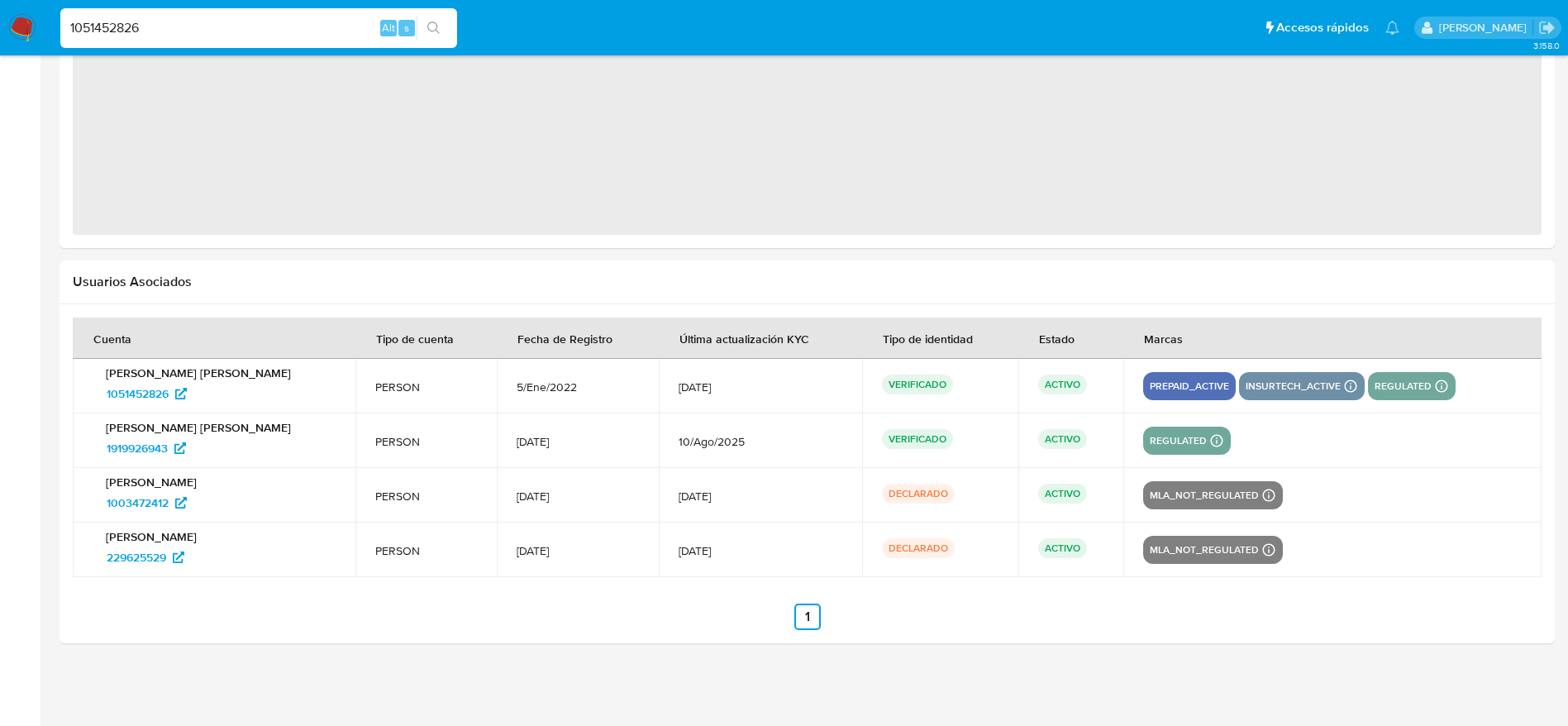
select select "10"
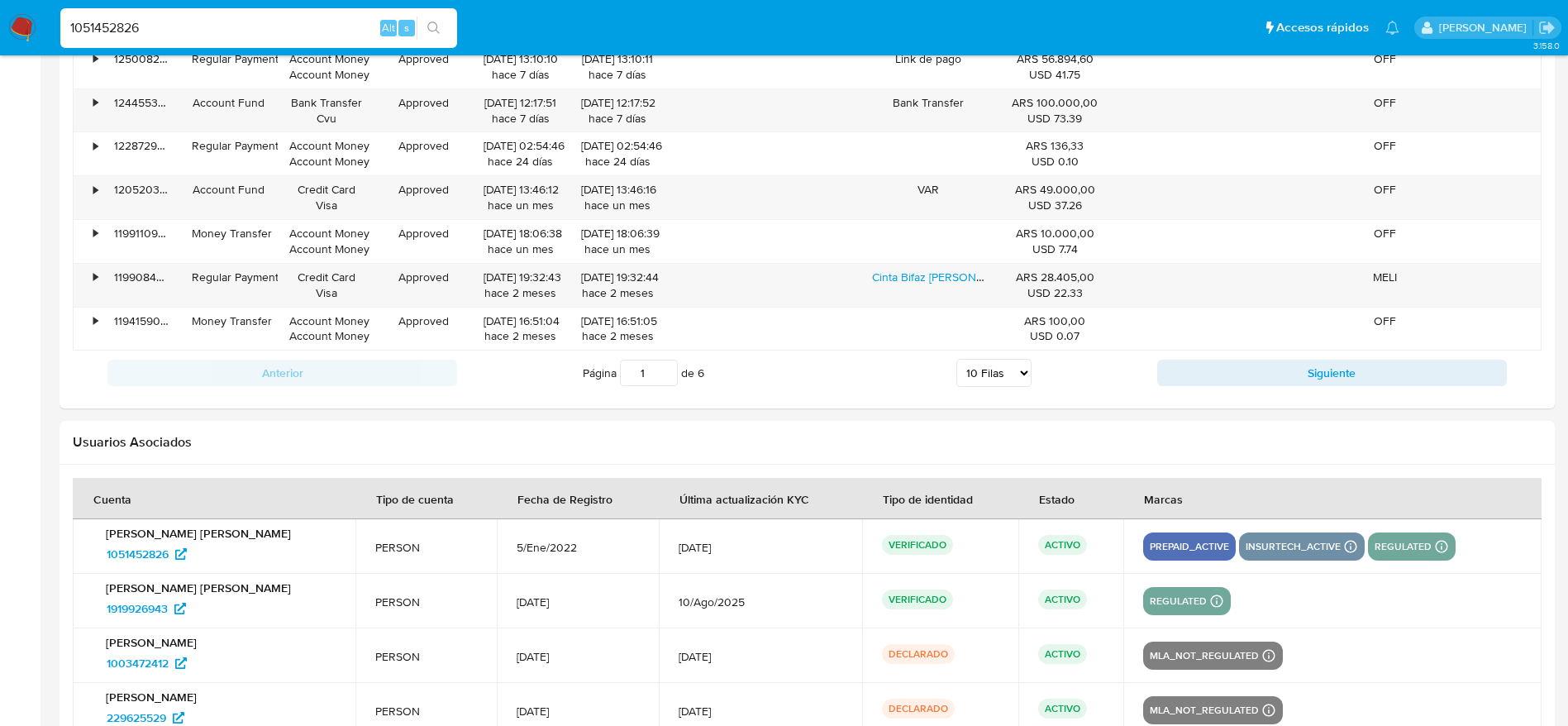
scroll to position [1872, 0]
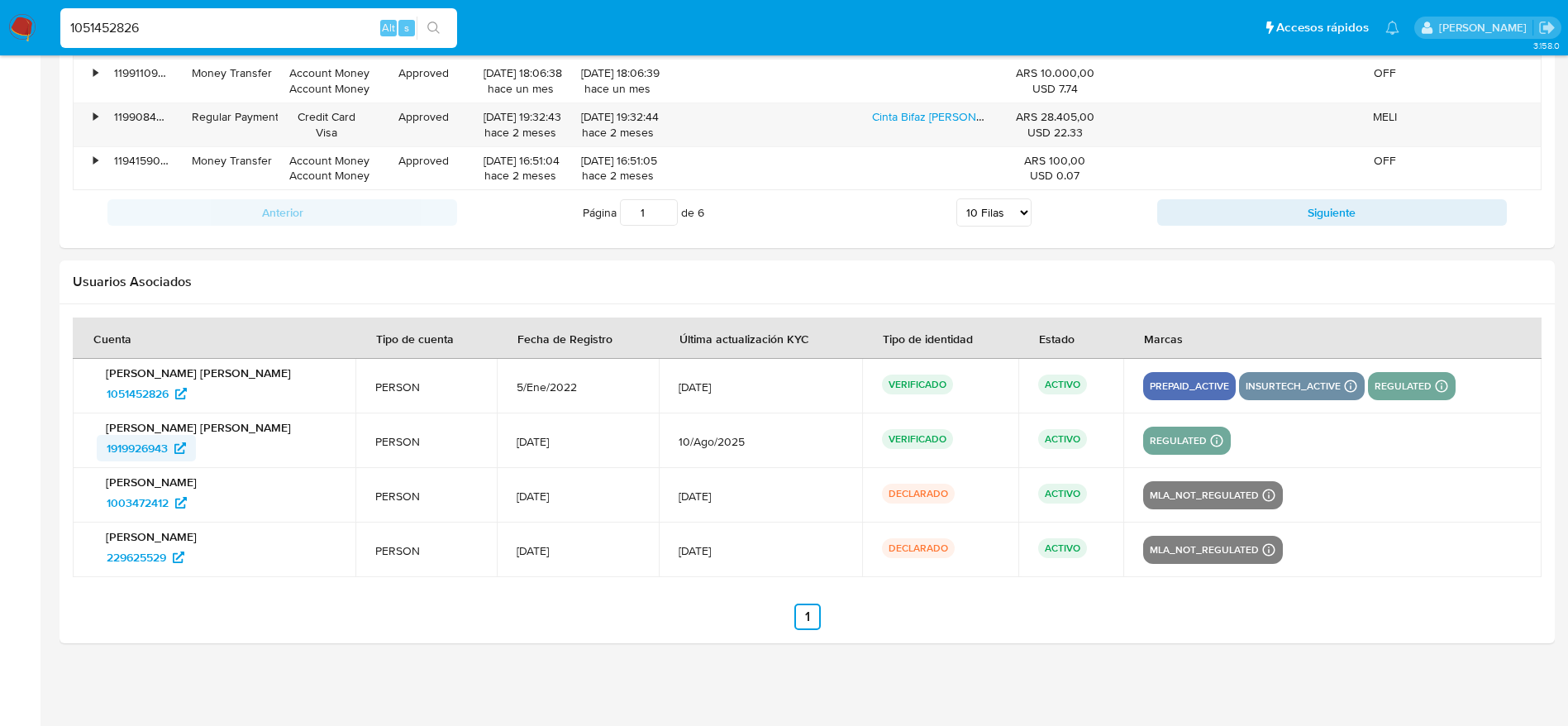
click at [143, 441] on span "1919926943" at bounding box center [137, 448] width 61 height 27
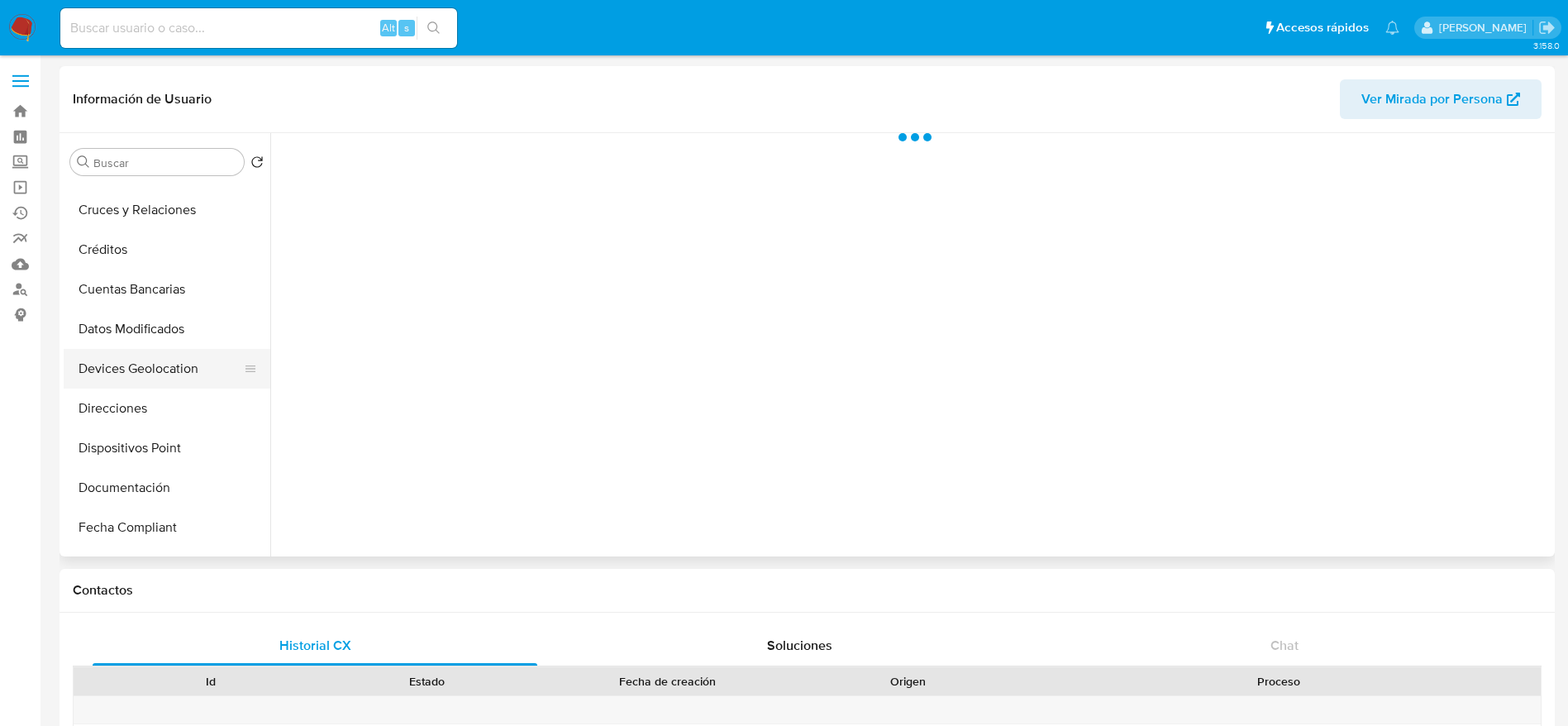
scroll to position [248, 0]
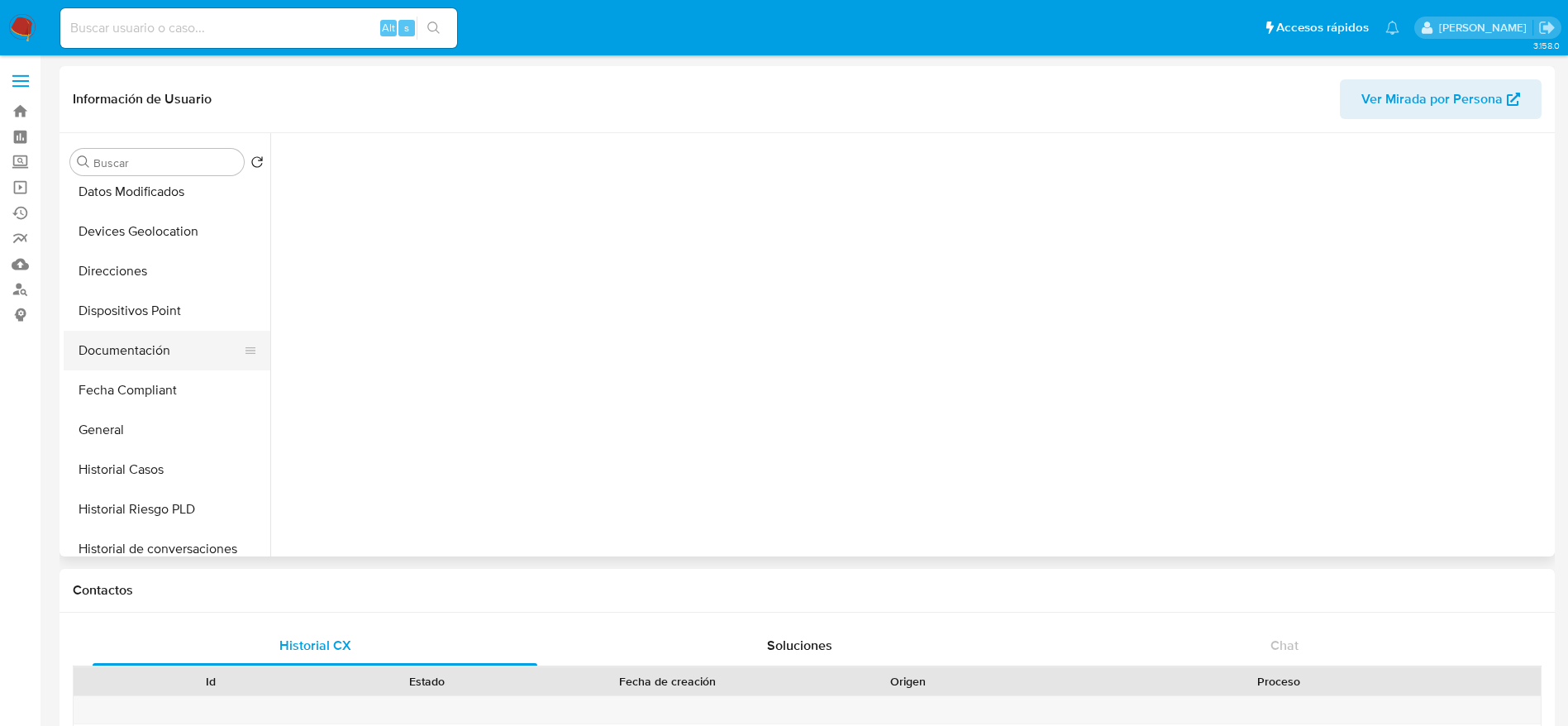
click at [136, 336] on button "Documentación" at bounding box center [160, 351] width 193 height 40
select select "10"
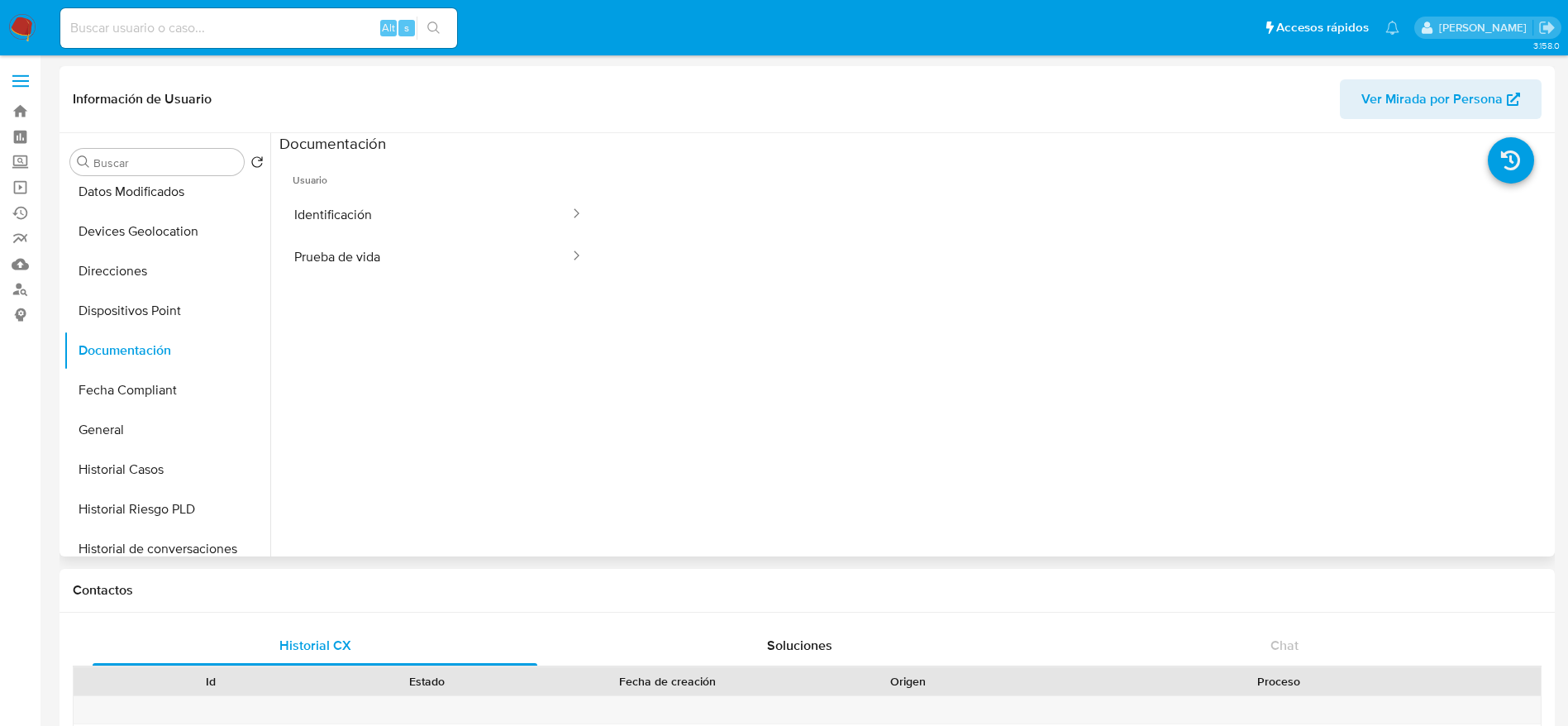
drag, startPoint x: 431, startPoint y: 211, endPoint x: 464, endPoint y: 279, distance: 75.6
click at [431, 212] on button "Identificación" at bounding box center [425, 214] width 292 height 42
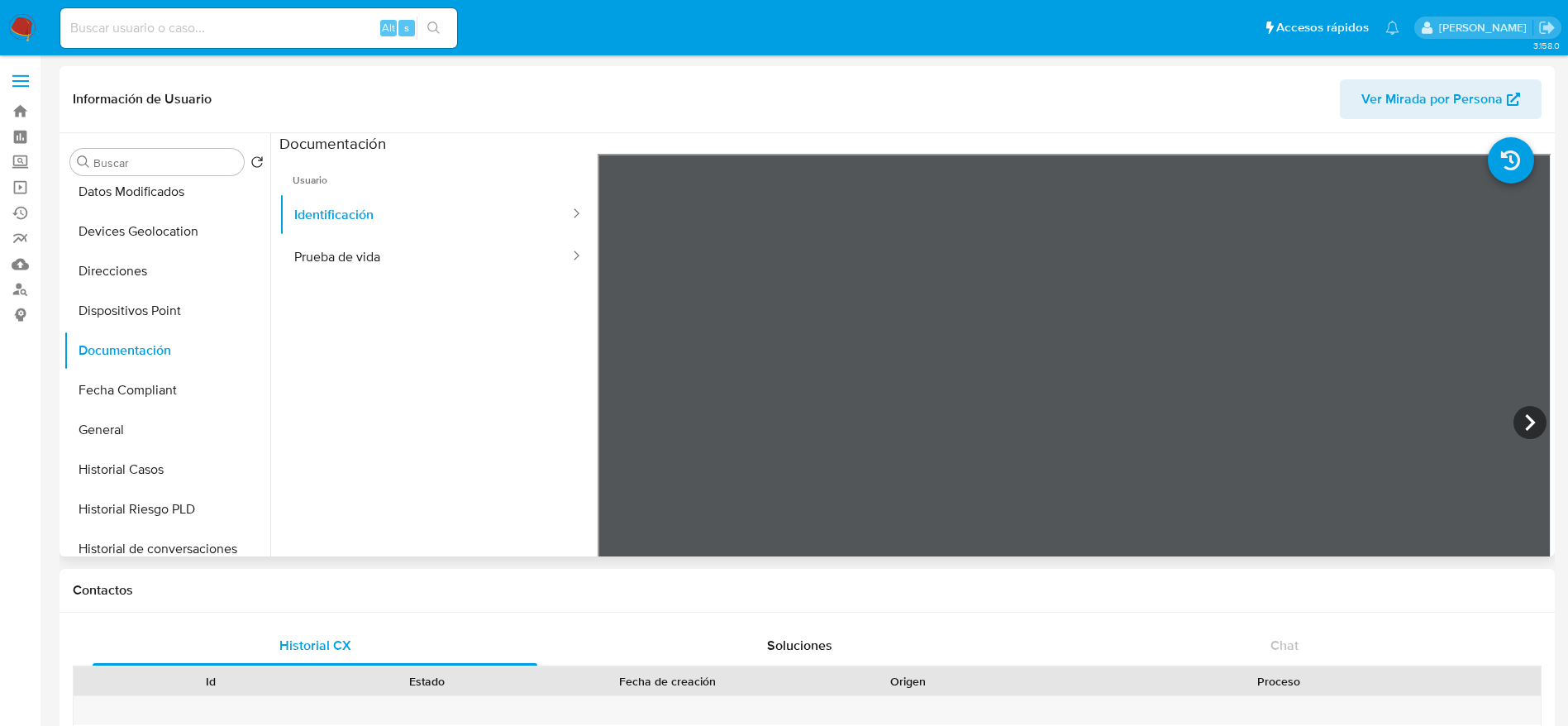
click at [465, 279] on ul "Usuario Identificación Prueba de vida" at bounding box center [438, 392] width 319 height 477
click at [466, 250] on button "Prueba de vida" at bounding box center [425, 257] width 292 height 42
click at [429, 214] on button "Identificación" at bounding box center [425, 214] width 292 height 42
click at [1523, 418] on icon at bounding box center [1530, 422] width 33 height 33
click at [610, 422] on icon at bounding box center [618, 422] width 33 height 33
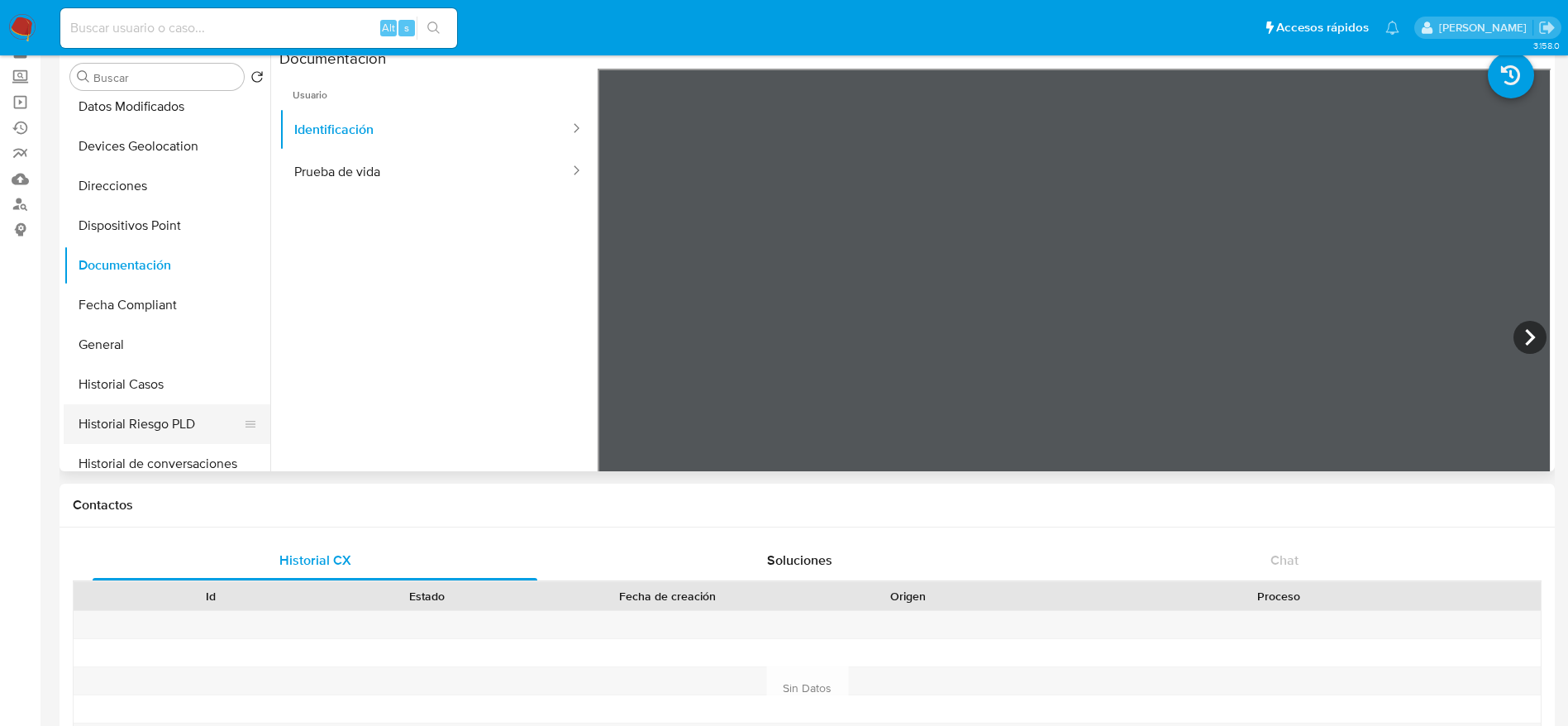
scroll to position [124, 0]
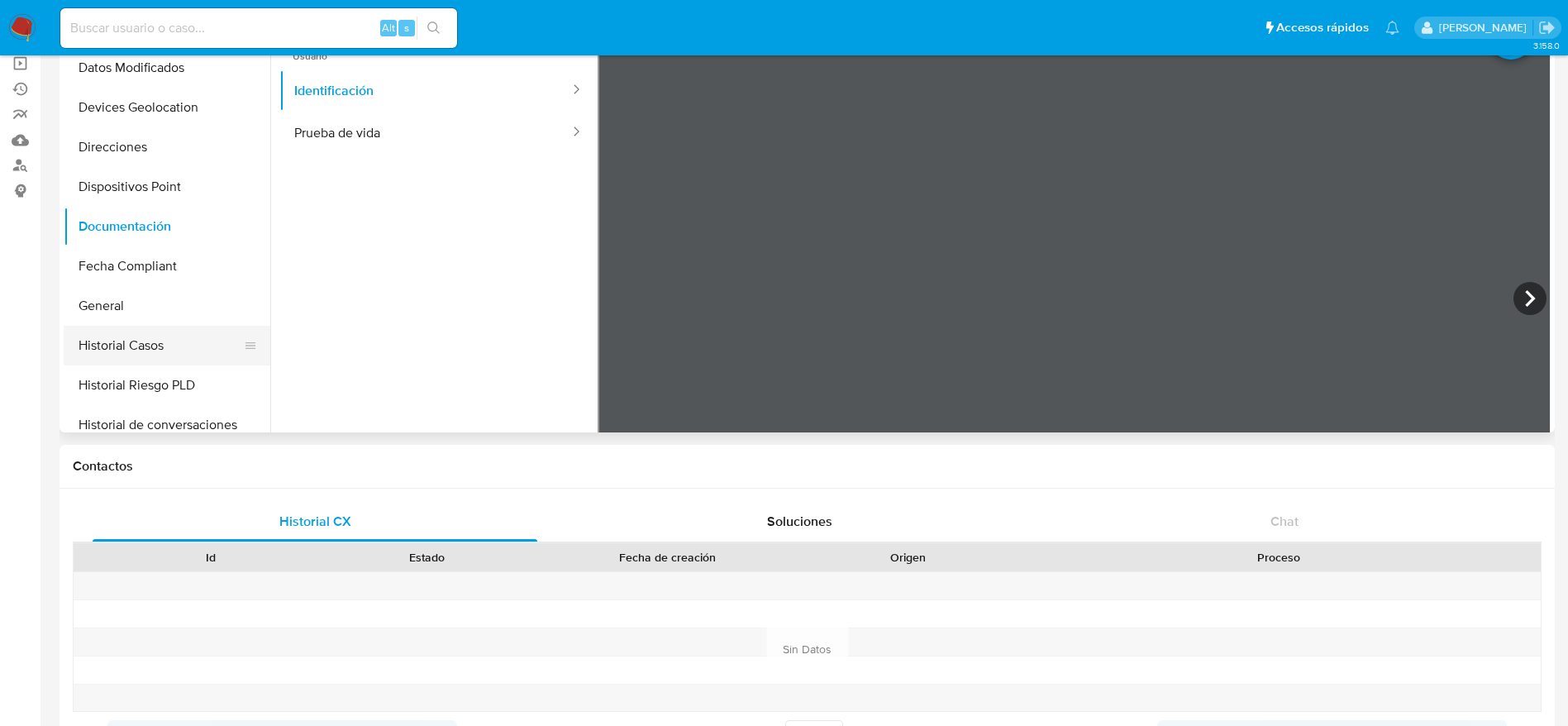
click at [139, 332] on button "Historial Casos" at bounding box center [160, 346] width 193 height 40
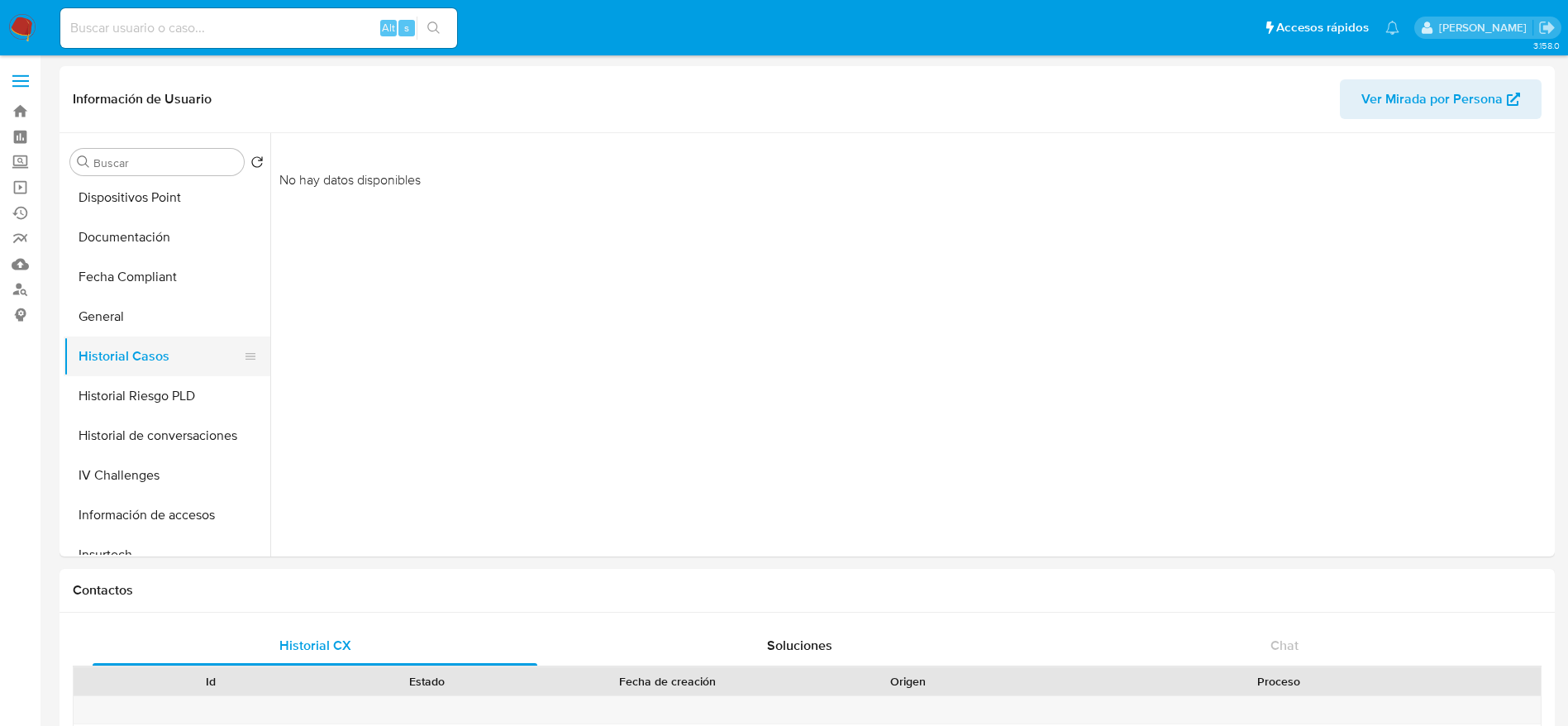
scroll to position [372, 0]
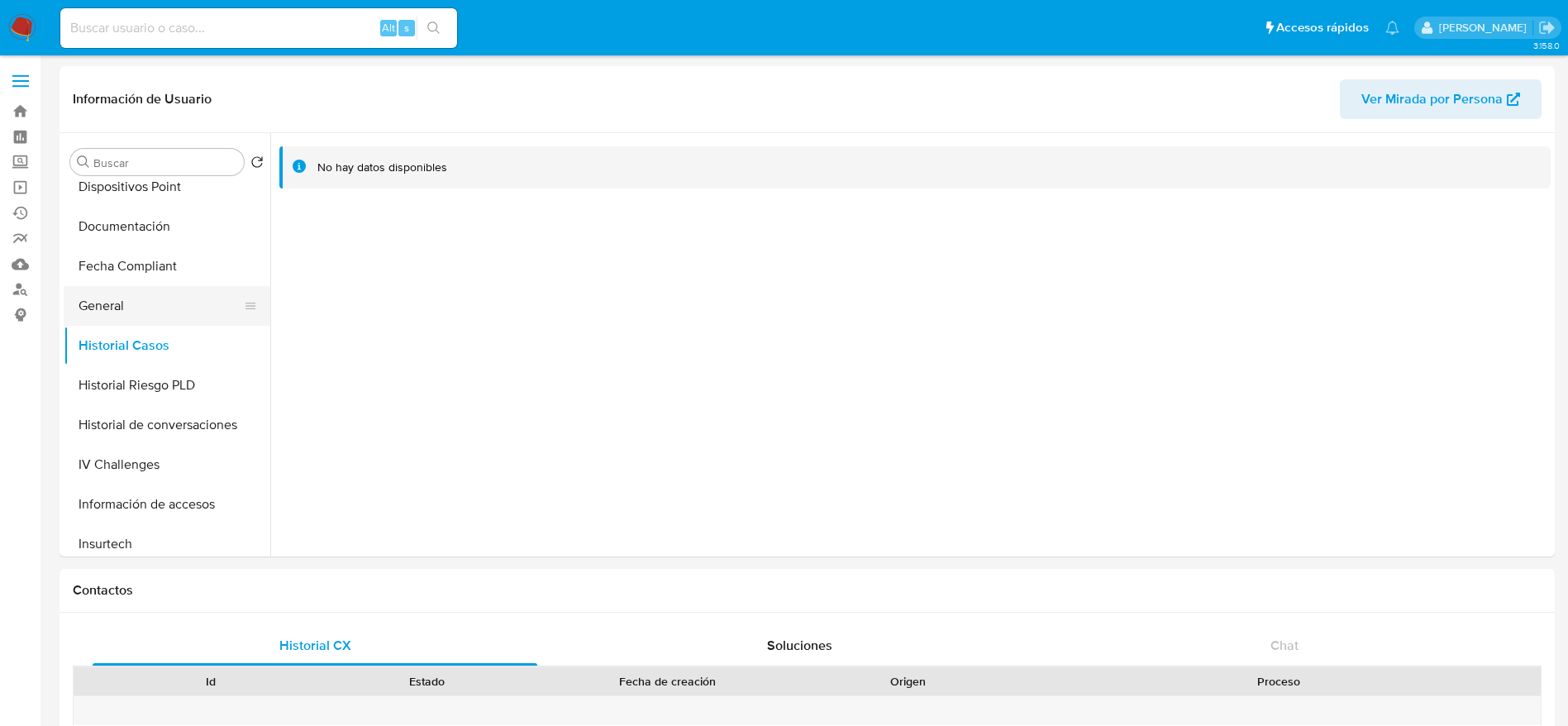
click at [137, 307] on button "General" at bounding box center [160, 306] width 193 height 40
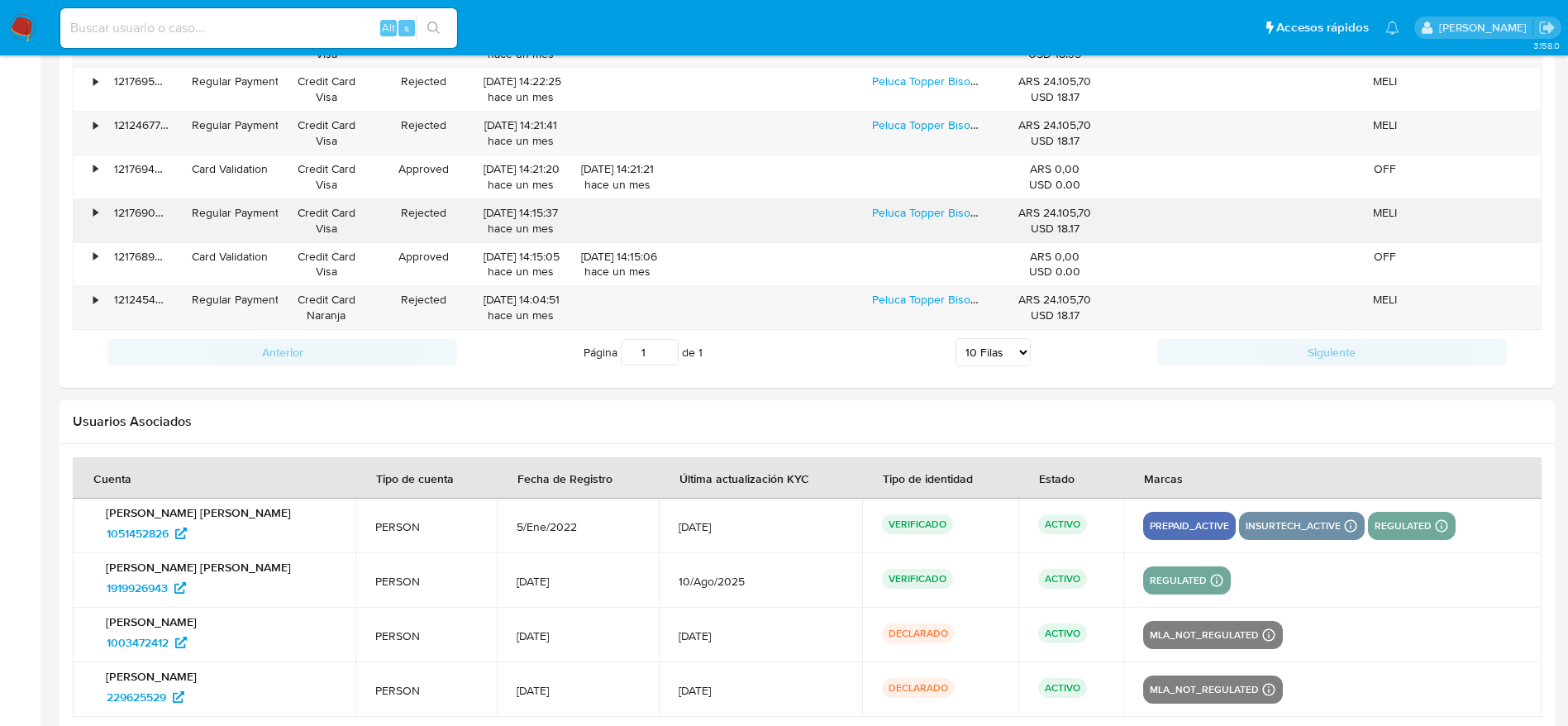
scroll to position [1940, 0]
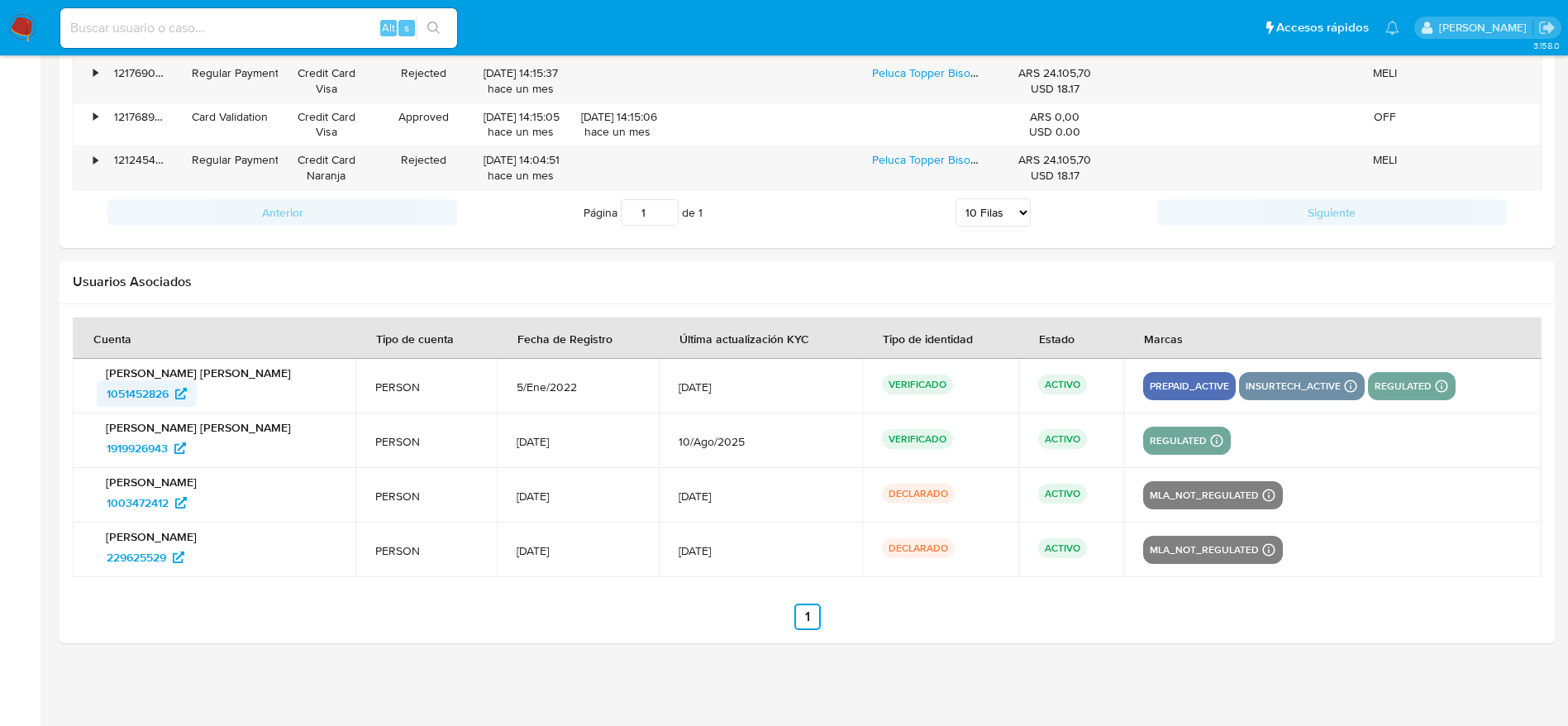
drag, startPoint x: 90, startPoint y: 402, endPoint x: 173, endPoint y: 399, distance: 83.1
click at [173, 399] on td "[PERSON_NAME] Crietina [PERSON_NAME] 1051452826" at bounding box center [213, 385] width 282 height 54
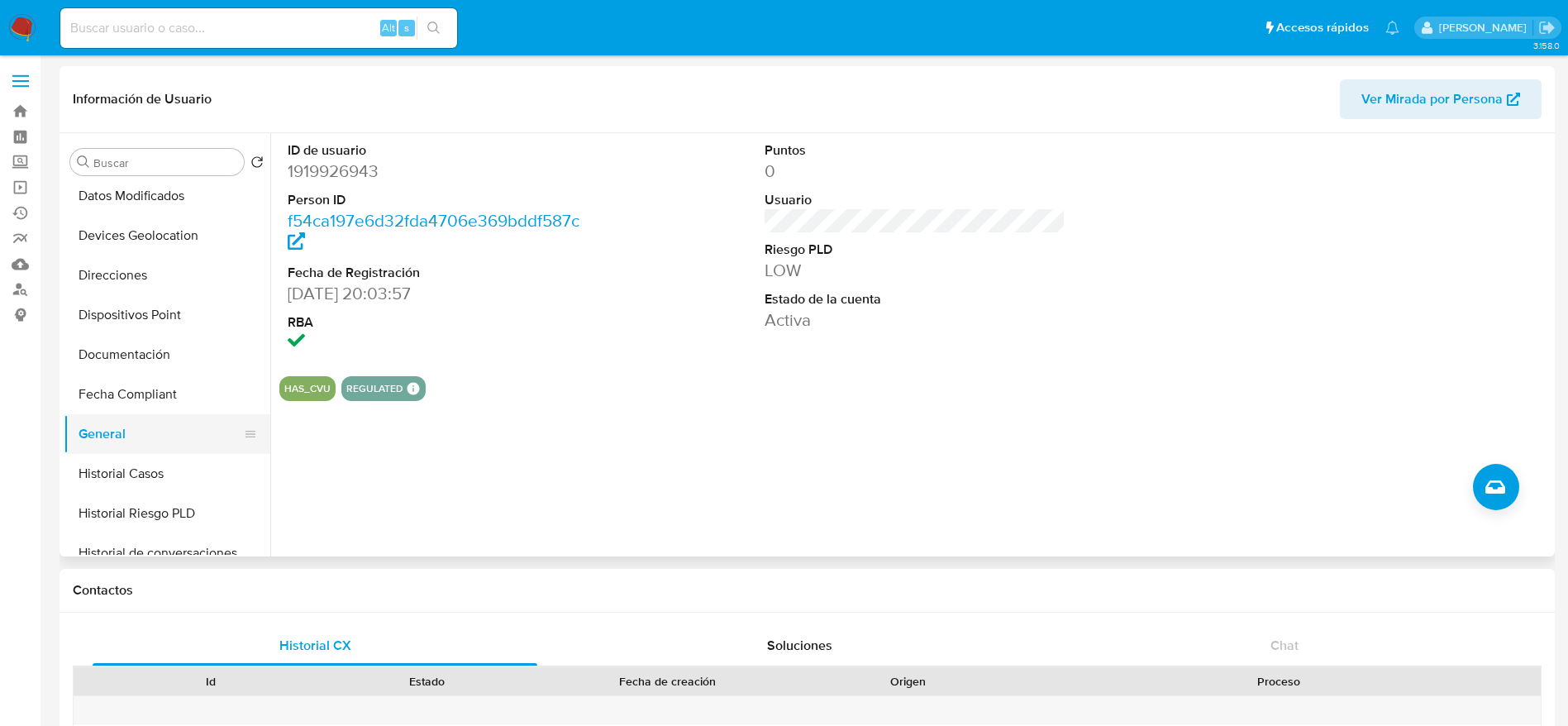
scroll to position [124, 0]
click at [174, 476] on button "Documentación" at bounding box center [160, 475] width 193 height 40
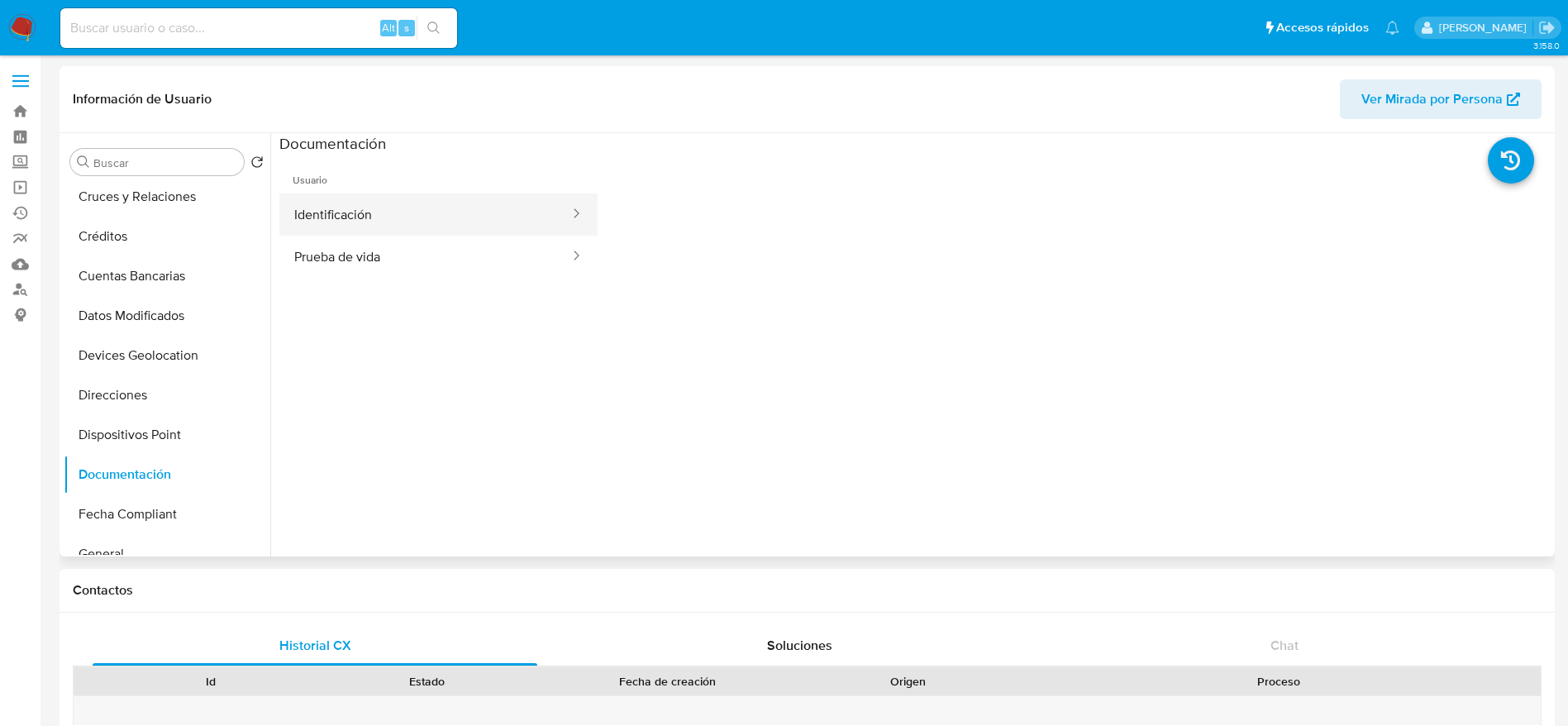
click at [400, 221] on button "Identificación" at bounding box center [425, 214] width 292 height 42
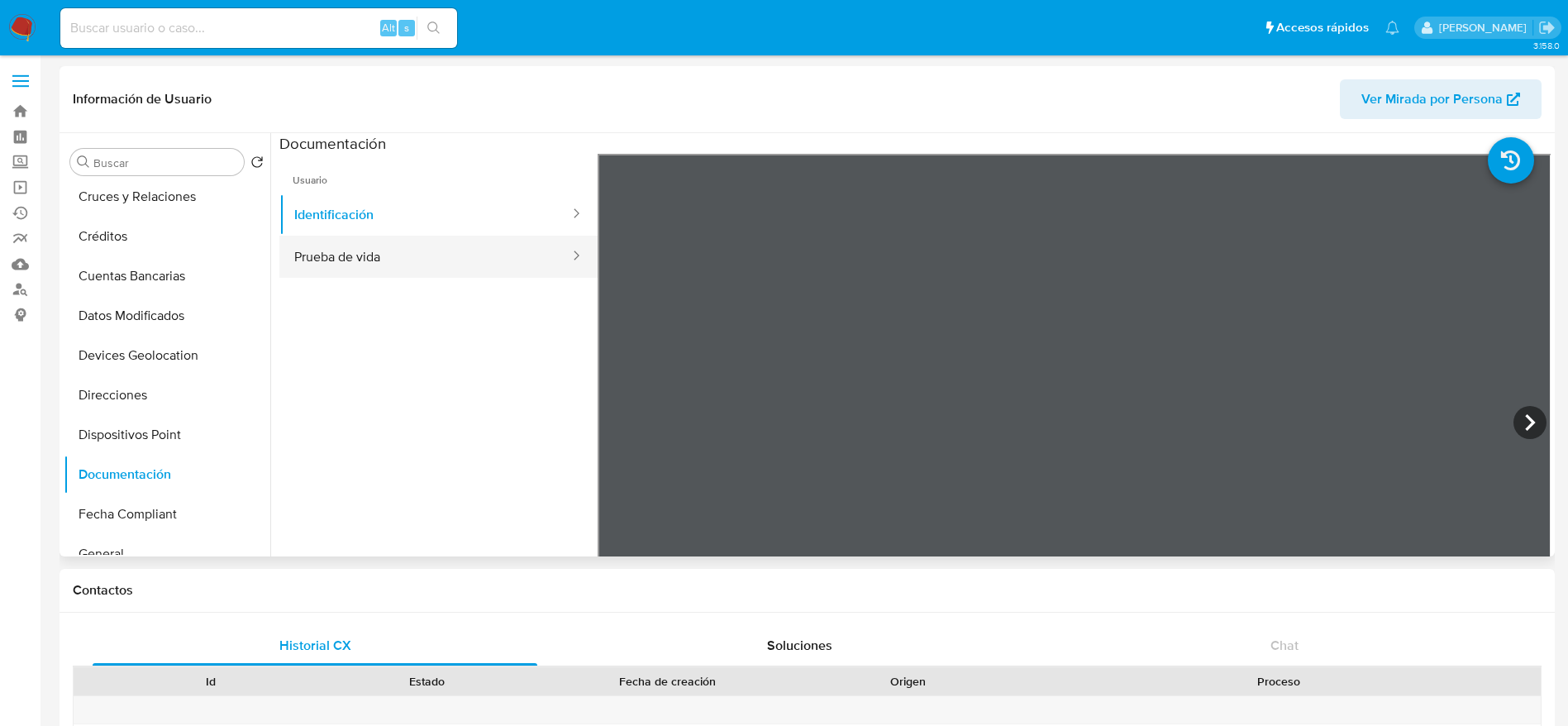
click at [331, 265] on button "Prueba de vida" at bounding box center [425, 257] width 292 height 42
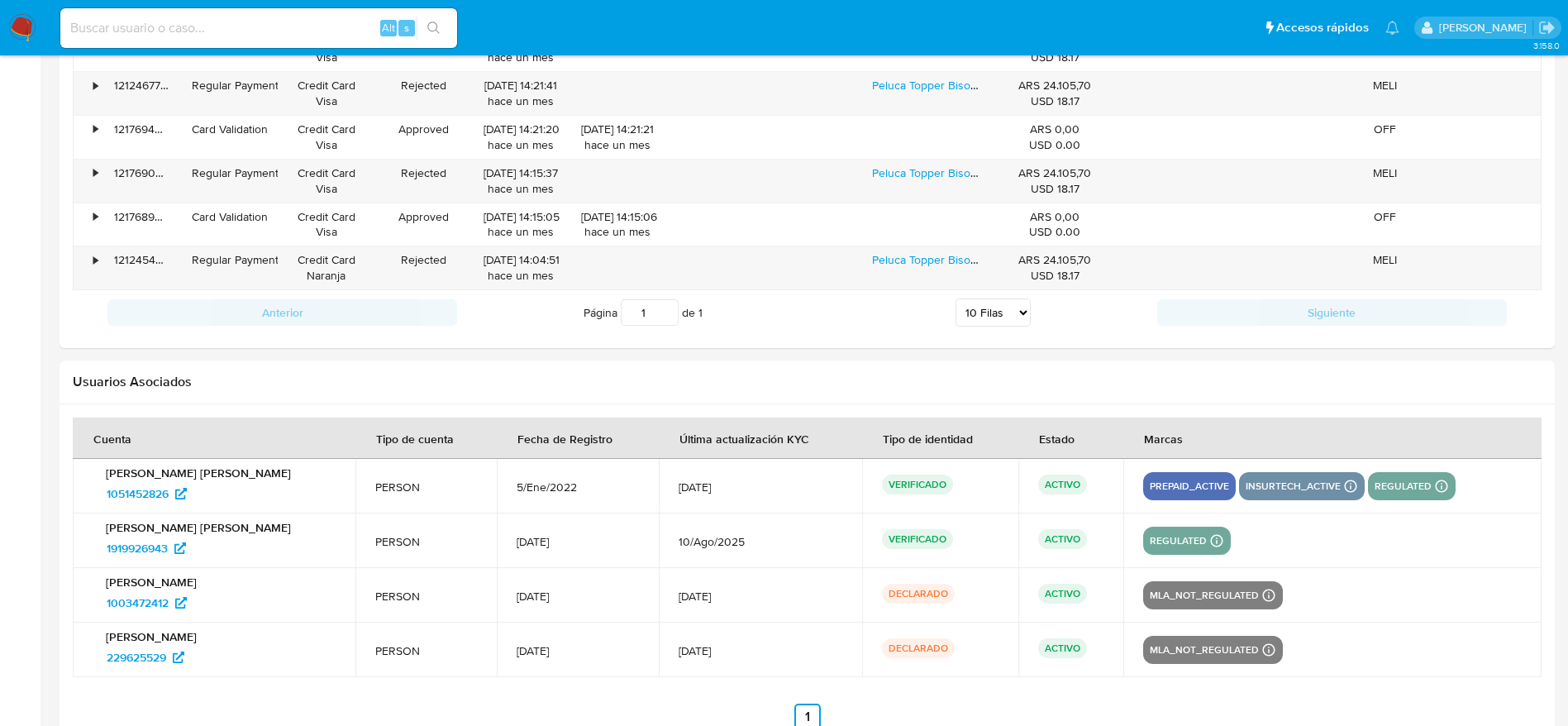
scroll to position [1940, 0]
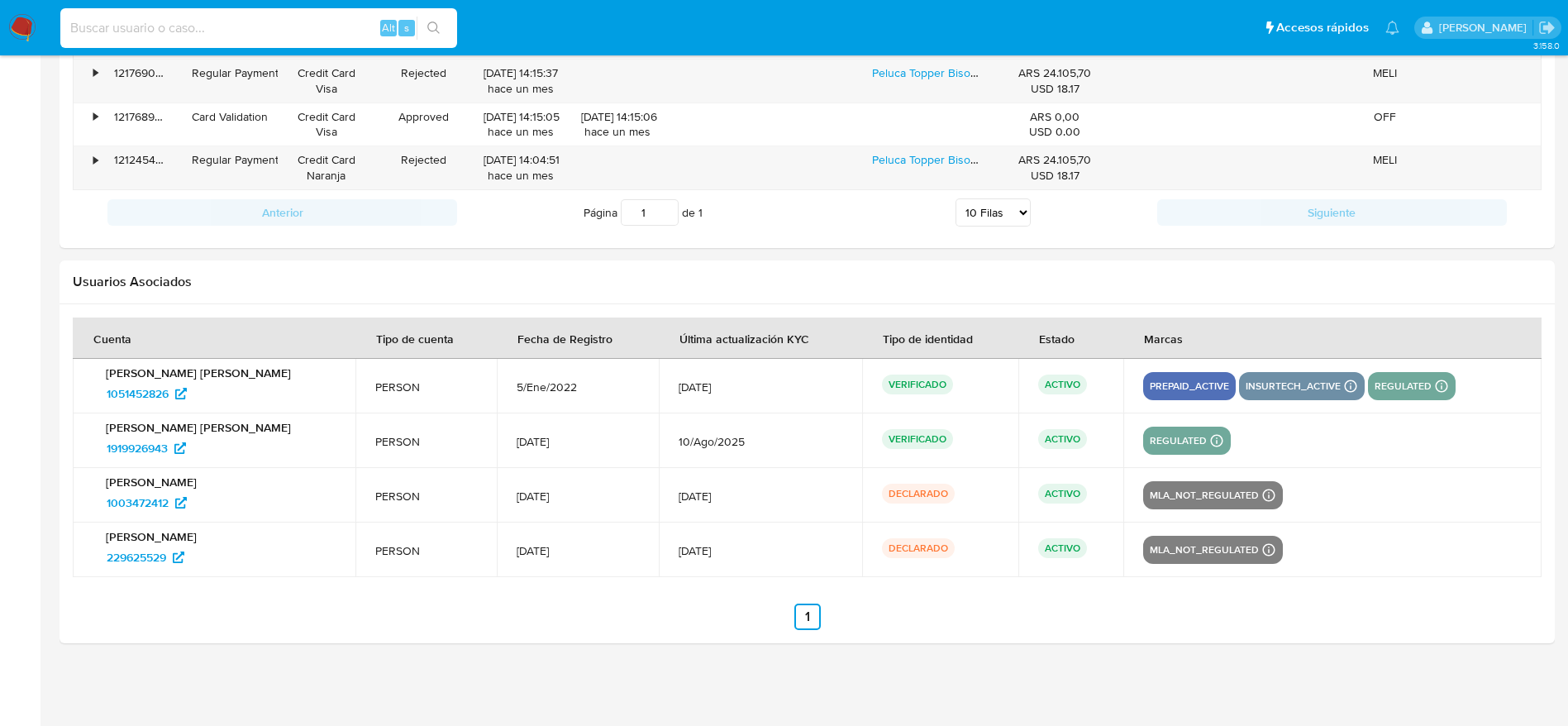
click at [226, 22] on input at bounding box center [258, 28] width 397 height 22
paste input "1051452826"
type input "1051452826"
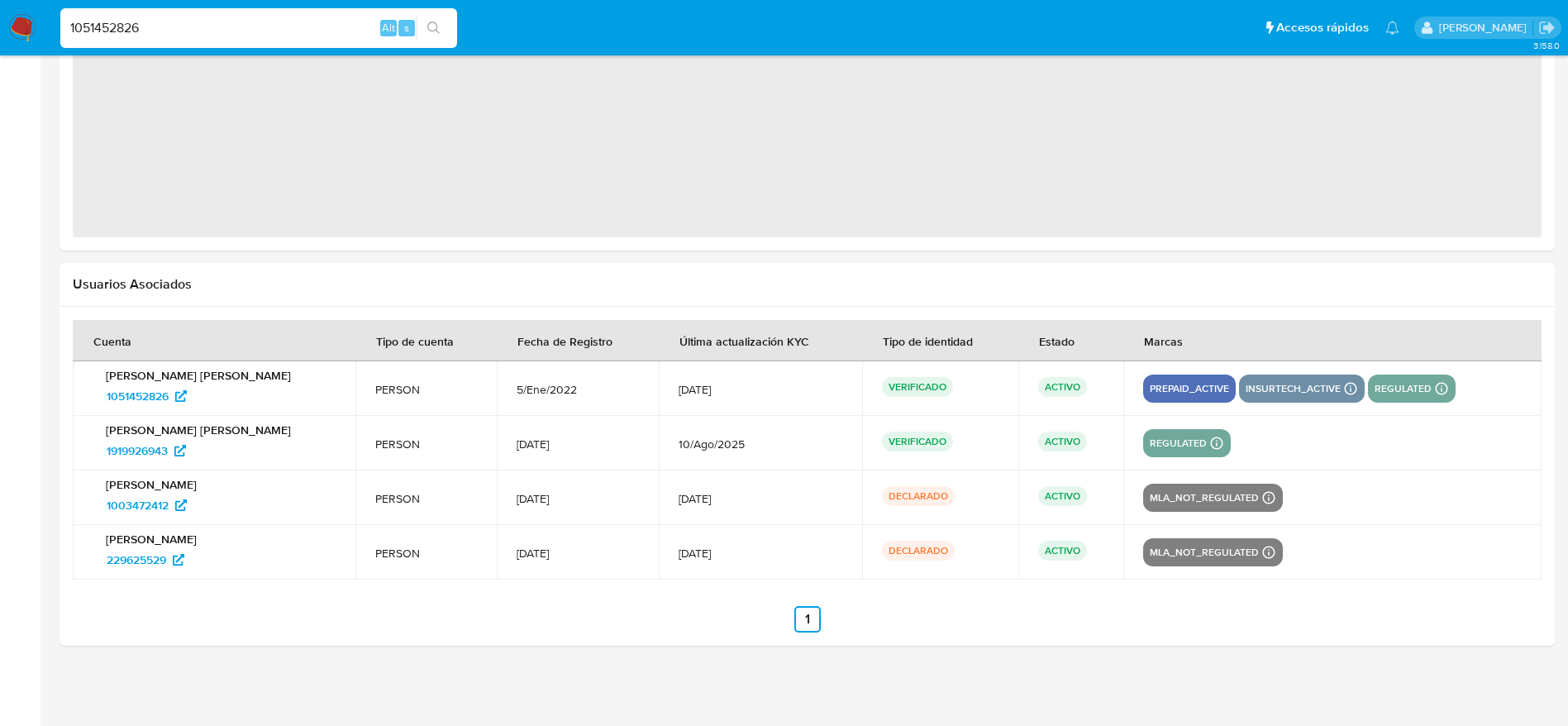
select select "10"
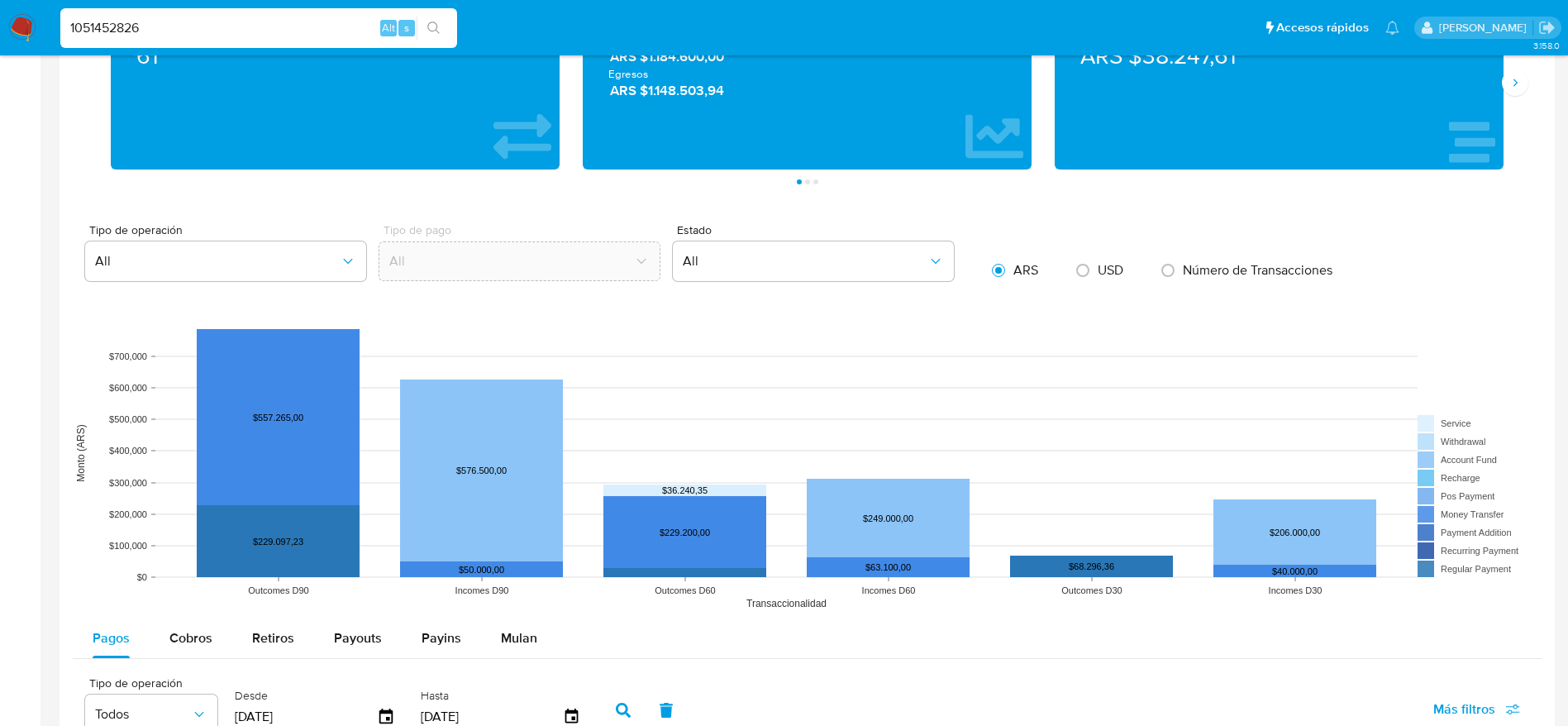
scroll to position [1093, 0]
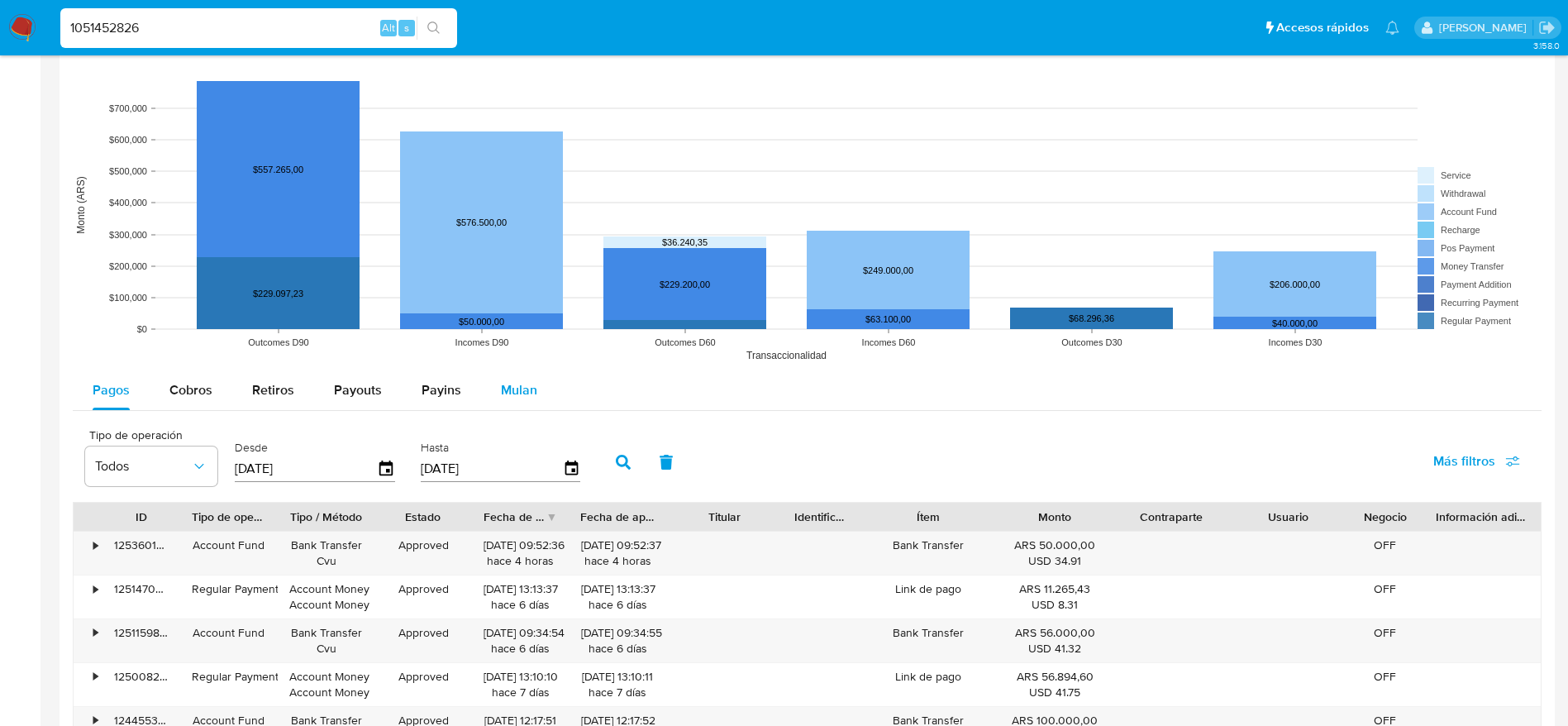
click at [521, 383] on span "Mulan" at bounding box center [519, 390] width 36 height 19
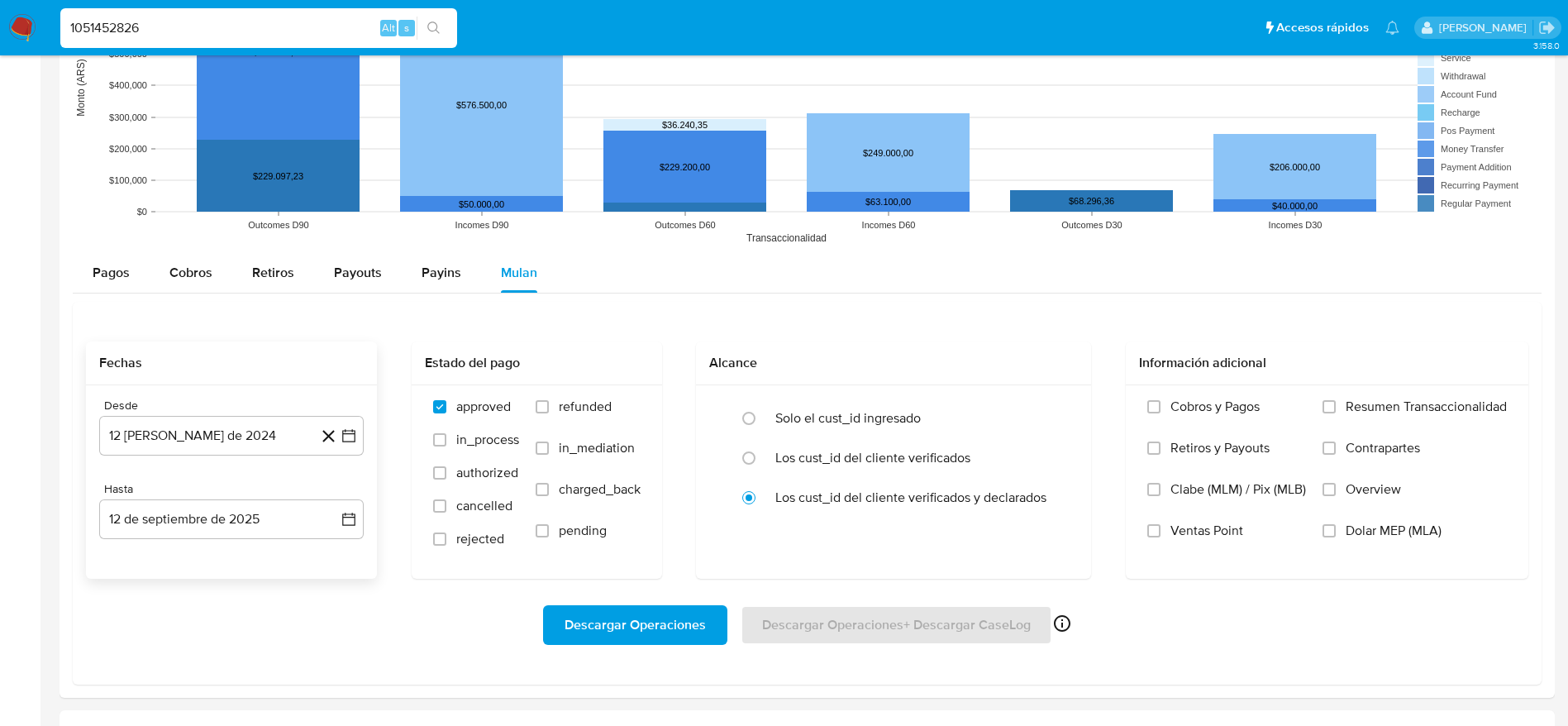
scroll to position [1342, 0]
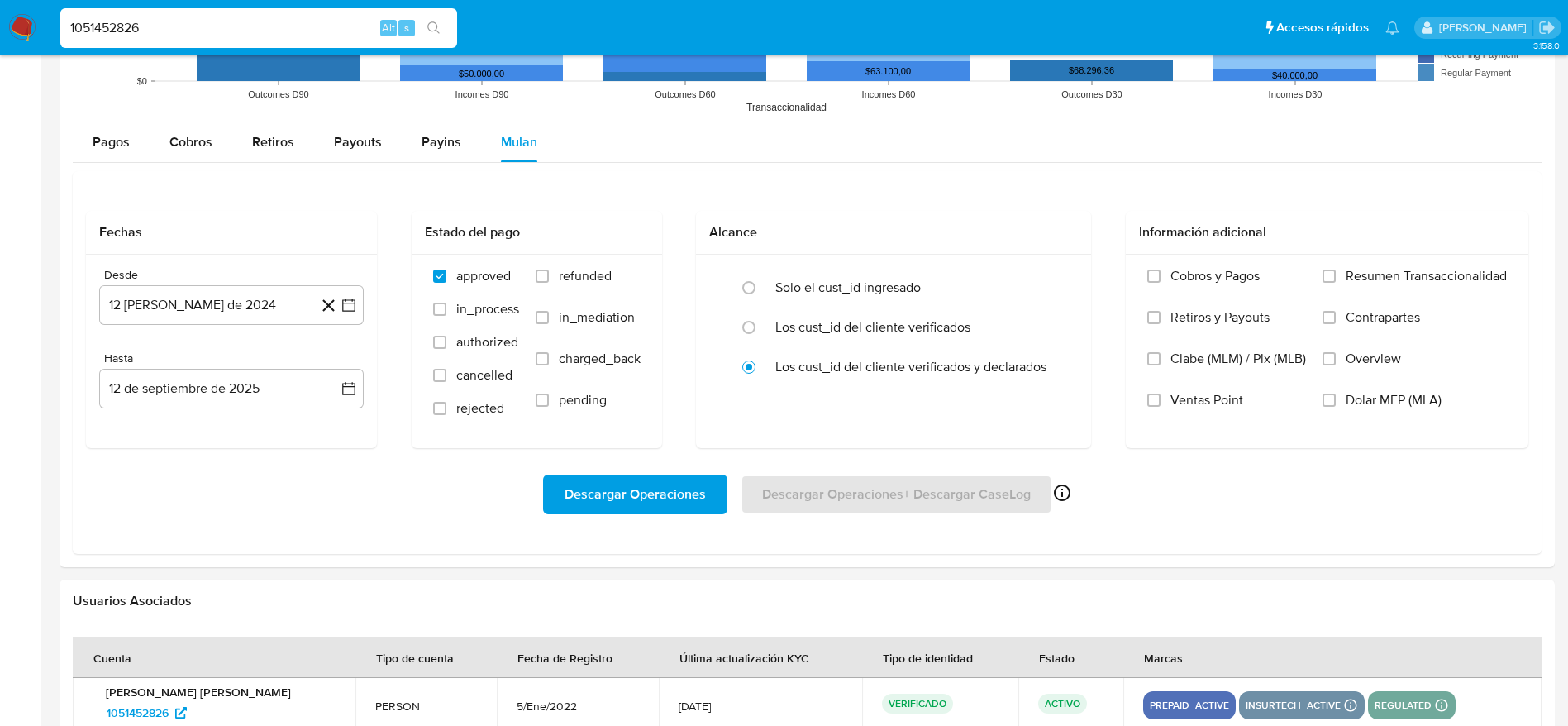
drag, startPoint x: 164, startPoint y: 302, endPoint x: 377, endPoint y: 341, distance: 216.5
click at [164, 303] on button "12 [PERSON_NAME] de 2024" at bounding box center [231, 305] width 264 height 40
click at [333, 363] on icon "Mes siguiente" at bounding box center [334, 364] width 20 height 20
click at [338, 363] on icon "Mes siguiente" at bounding box center [334, 364] width 20 height 20
click at [298, 457] on button "12" at bounding box center [298, 460] width 27 height 27
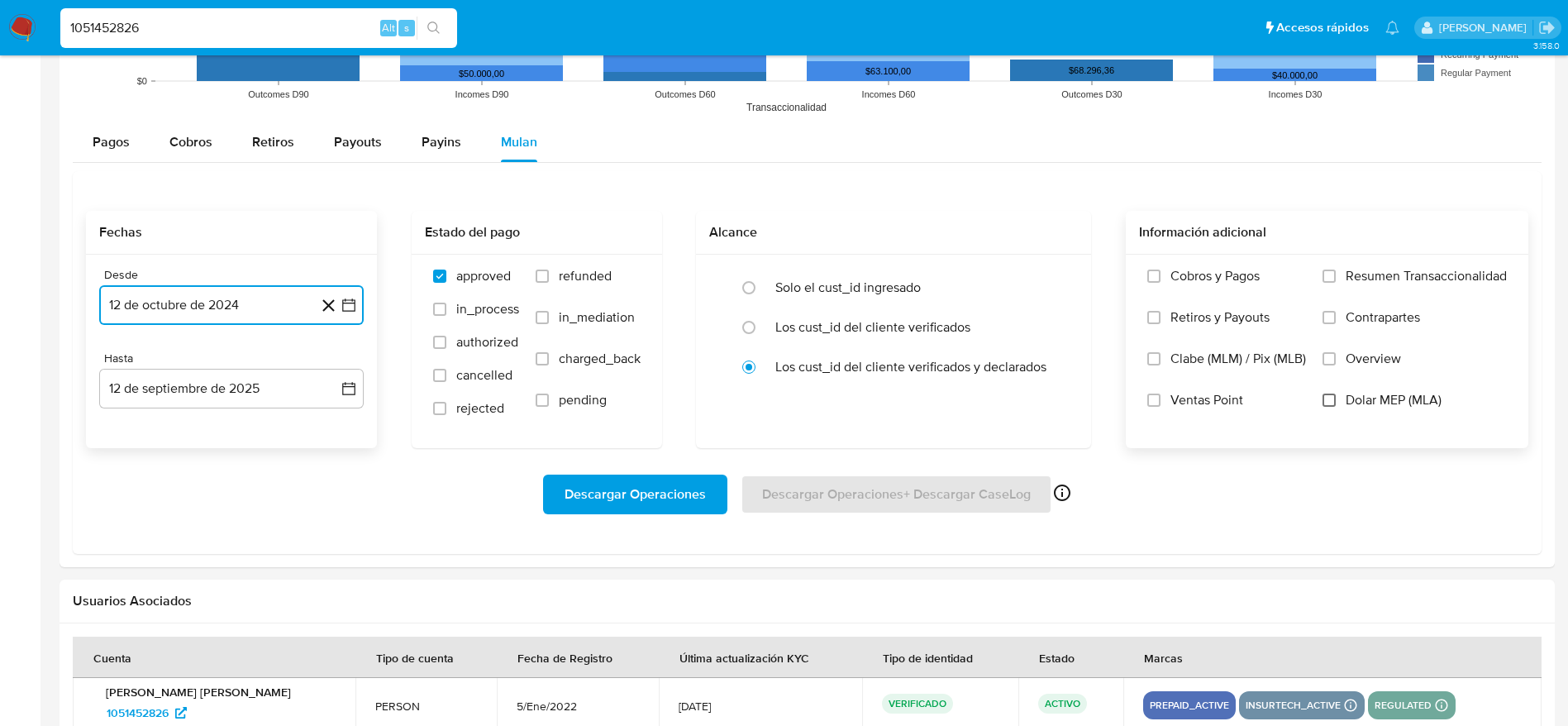
click at [1325, 402] on input "Dolar MEP (MLA)" at bounding box center [1329, 401] width 13 height 13
click at [649, 504] on span "Descargar Operaciones" at bounding box center [635, 495] width 142 height 36
